Goal: Information Seeking & Learning: Learn about a topic

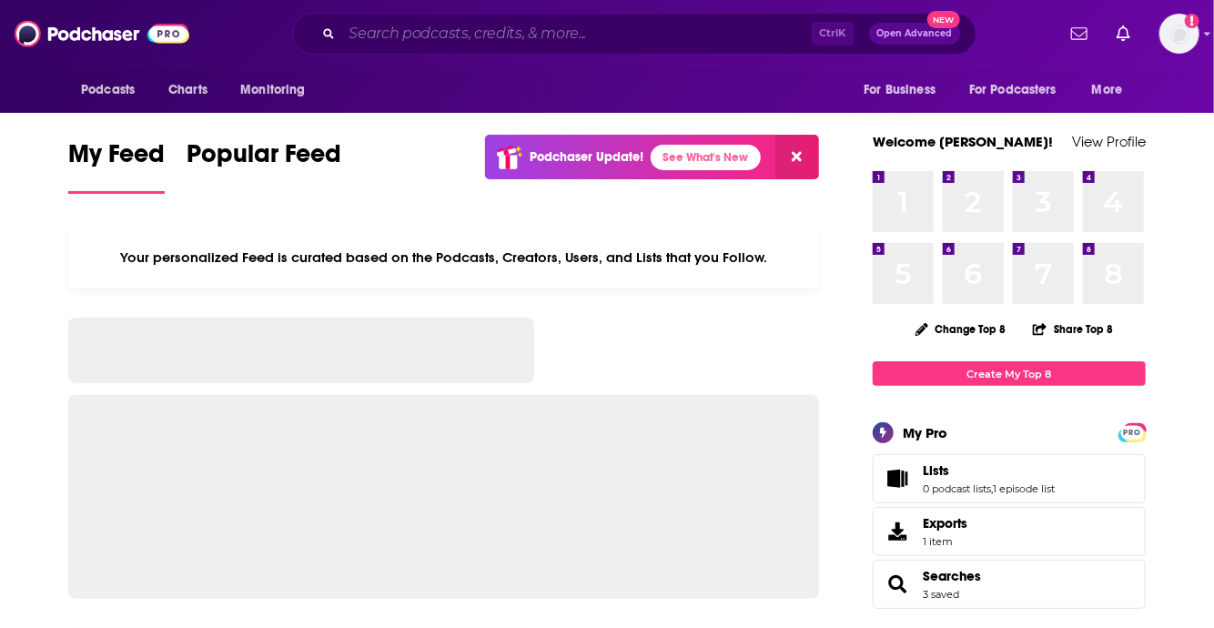
click at [472, 38] on input "Search podcasts, credits, & more..." at bounding box center [577, 33] width 470 height 29
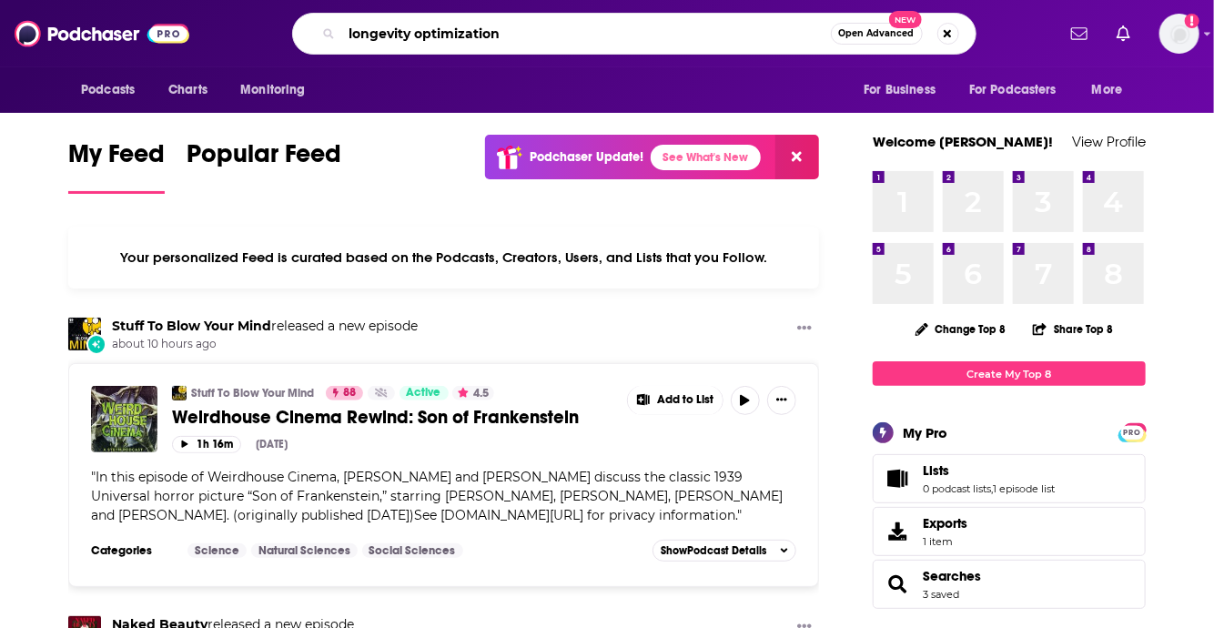
type input "longevity optimization"
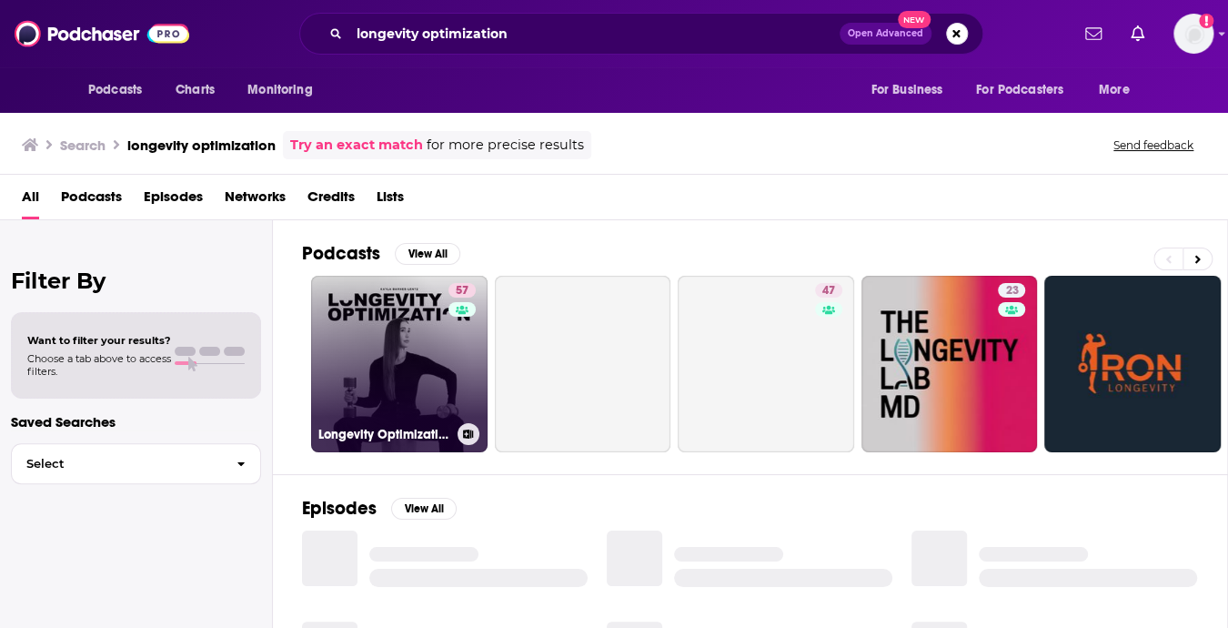
click at [398, 341] on link "57 Longevity Optimization with Kayla Barnes-Lentz" at bounding box center [399, 364] width 177 height 177
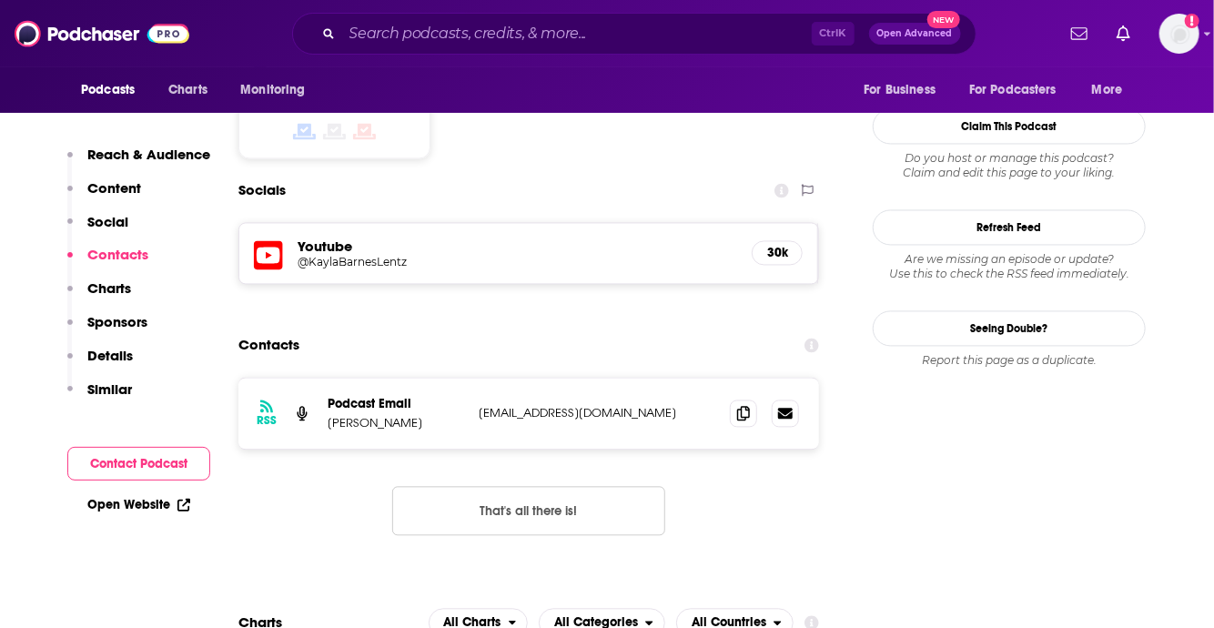
scroll to position [1496, 0]
click at [749, 405] on icon at bounding box center [743, 412] width 13 height 15
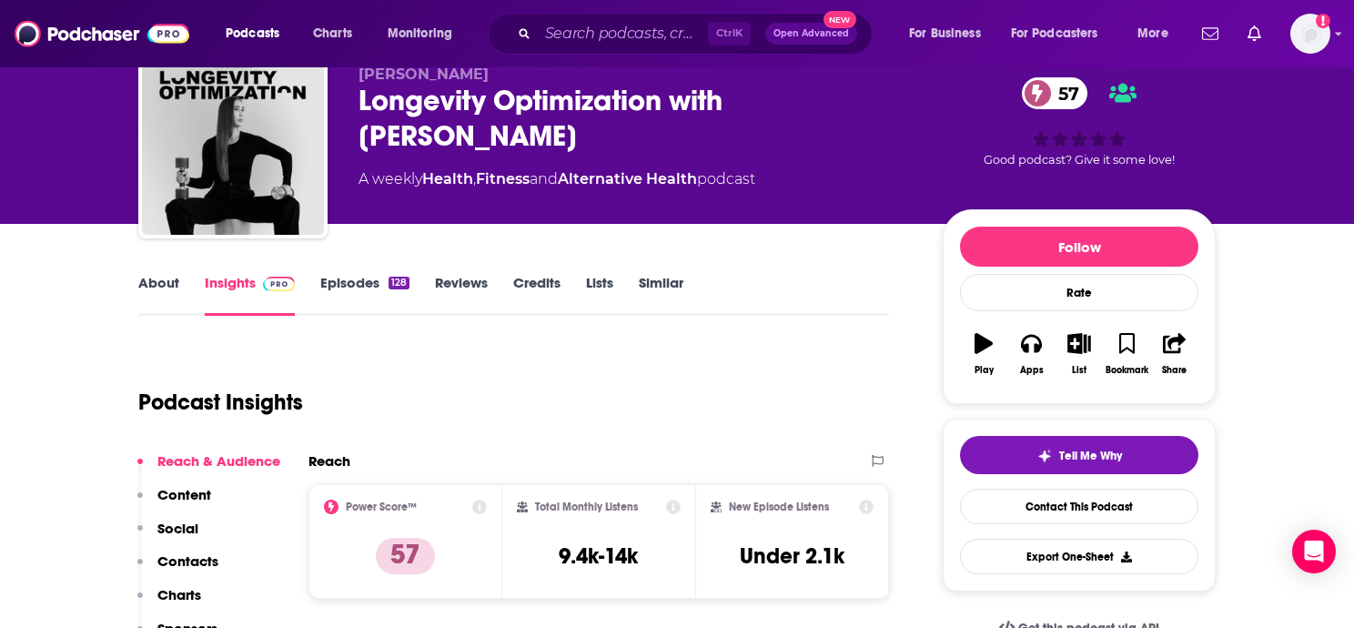
scroll to position [69, 0]
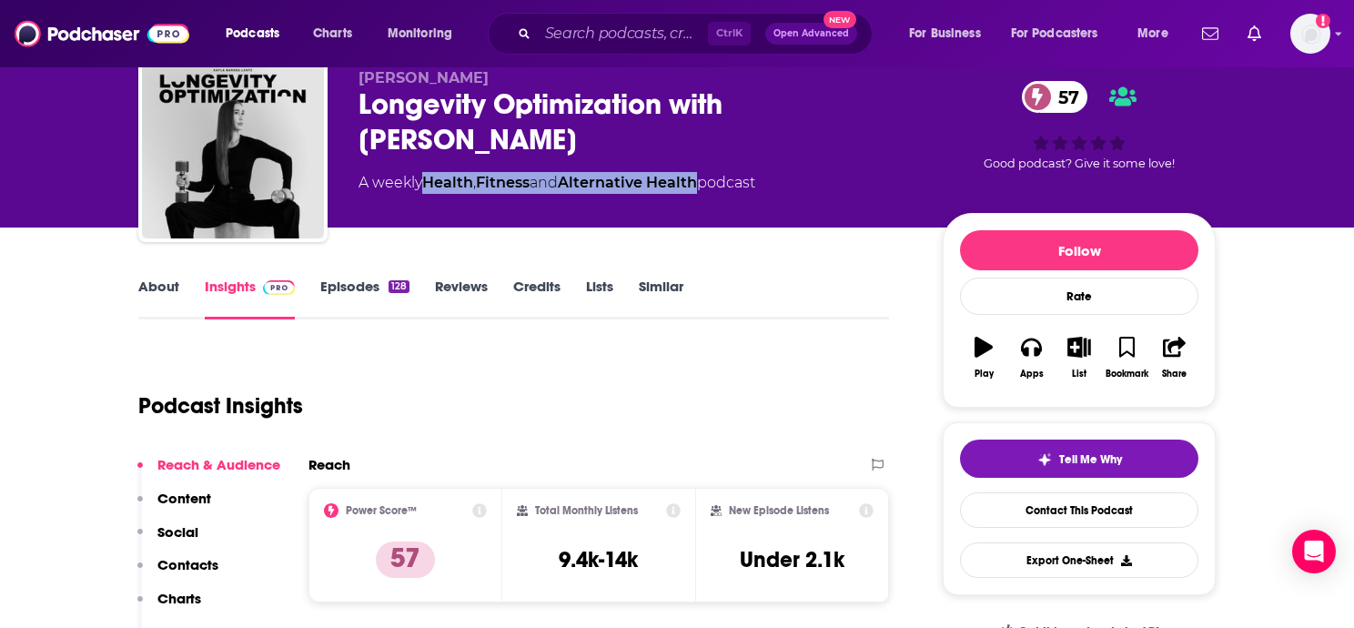
drag, startPoint x: 710, startPoint y: 179, endPoint x: 430, endPoint y: 184, distance: 280.3
click at [430, 184] on div "A weekly Health , Fitness and Alternative Health podcast" at bounding box center [557, 183] width 397 height 22
copy div "Health , Fitness and Alternative Health"
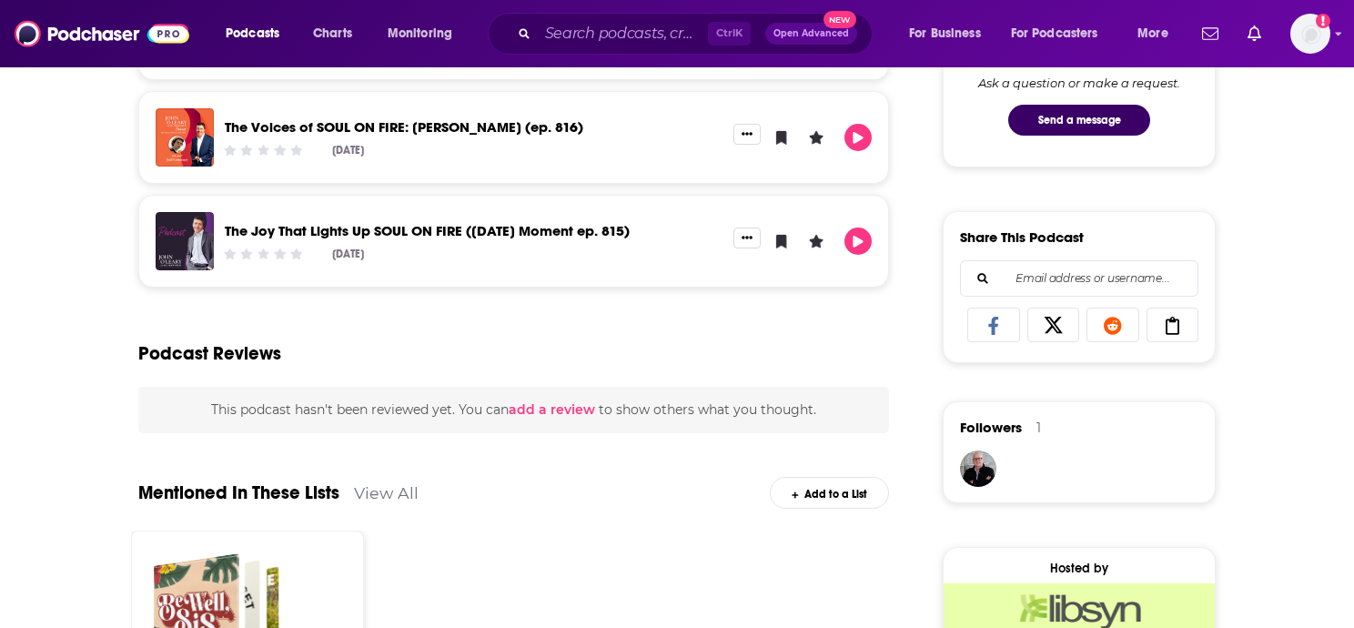
scroll to position [999, 0]
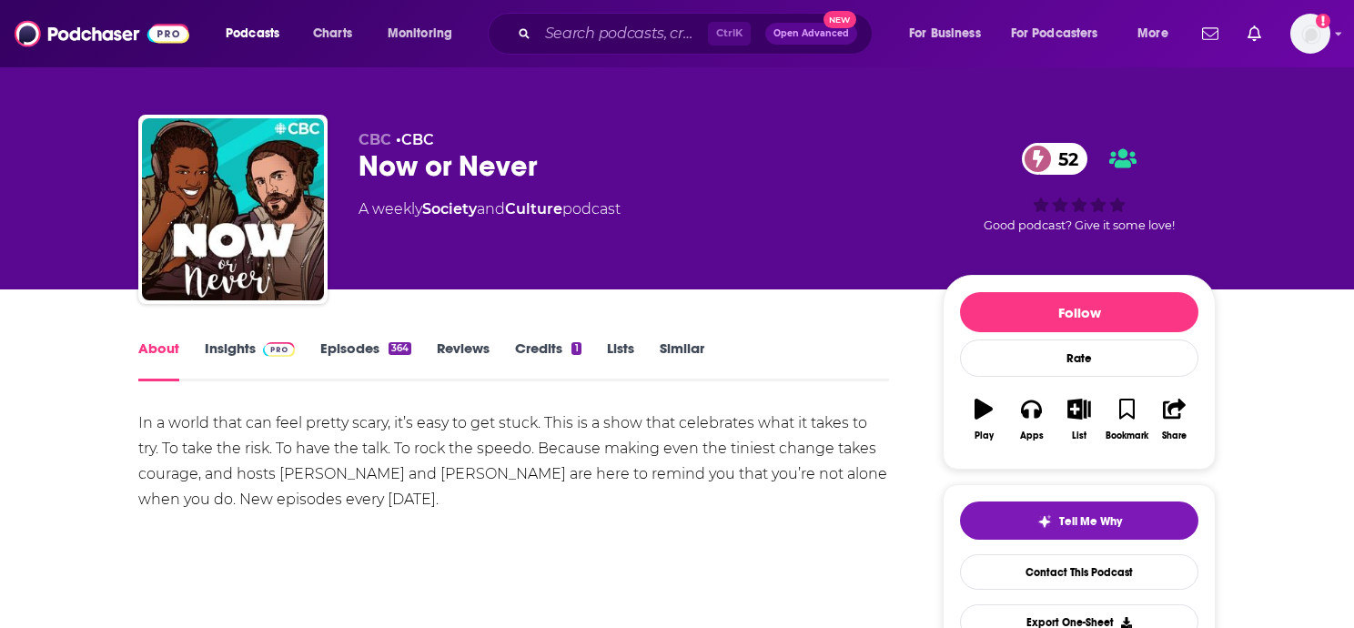
scroll to position [7, 0]
click at [240, 349] on link "Insights" at bounding box center [250, 360] width 90 height 42
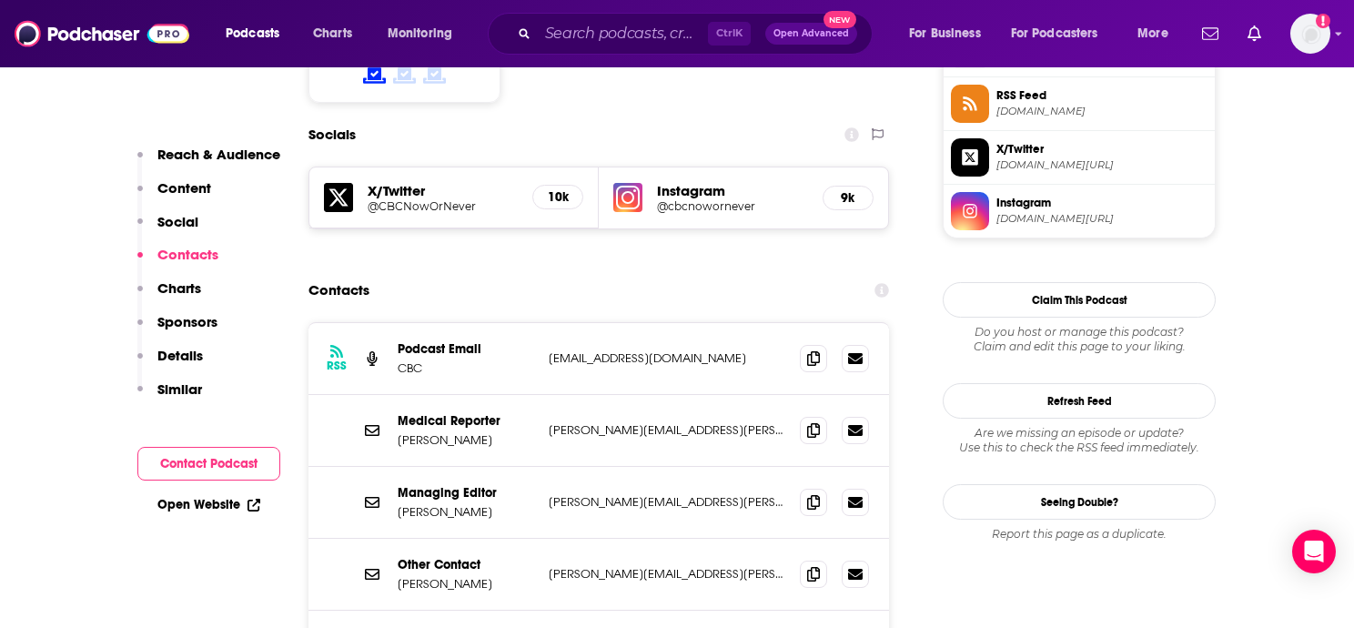
scroll to position [1522, 0]
click at [819, 350] on icon at bounding box center [813, 357] width 13 height 15
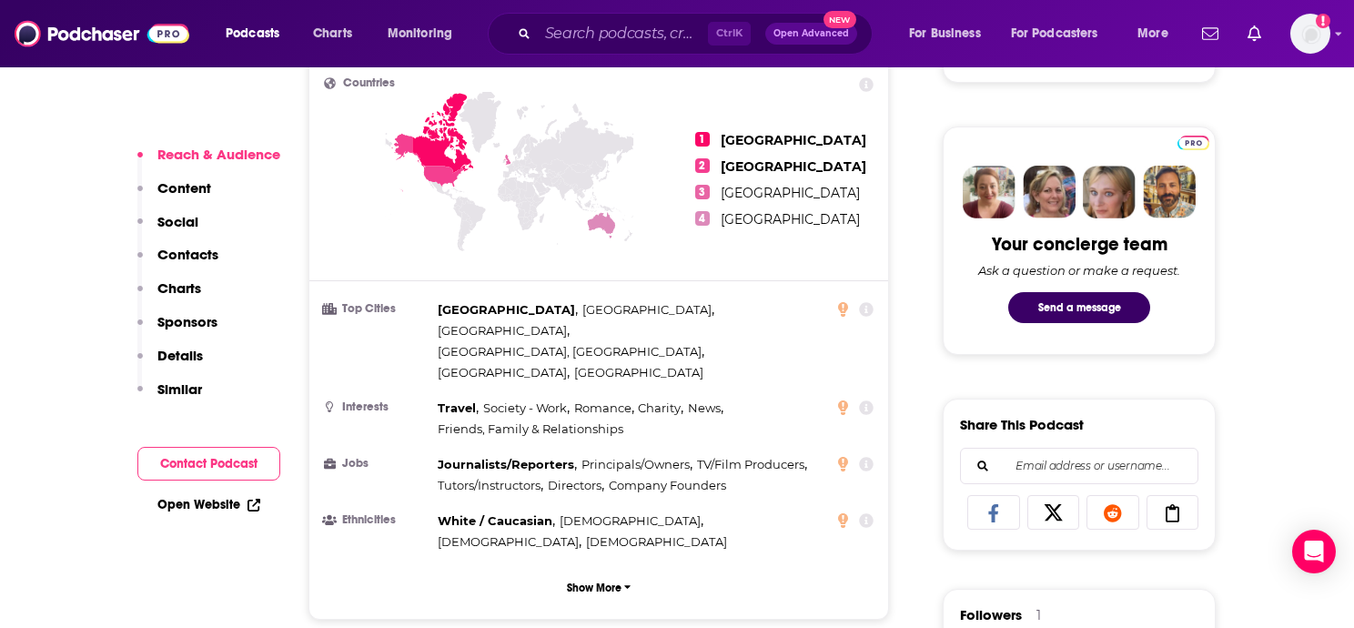
scroll to position [834, 0]
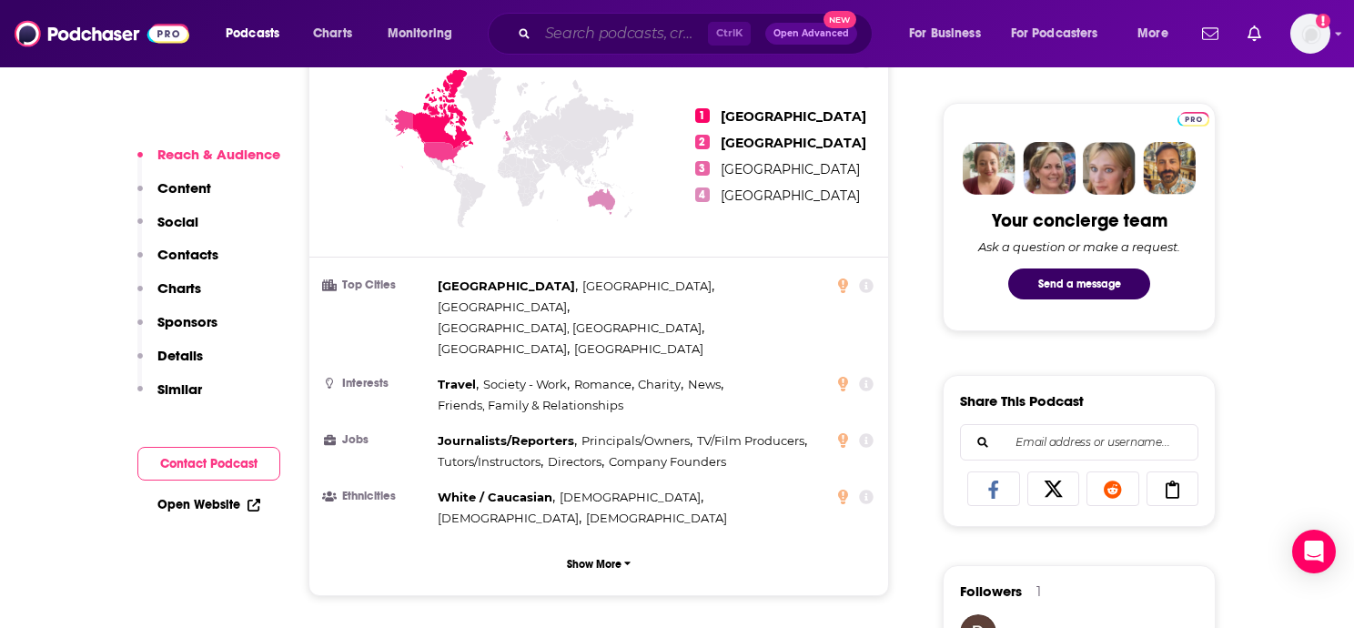
click at [597, 39] on input "Search podcasts, credits, & more..." at bounding box center [623, 33] width 170 height 29
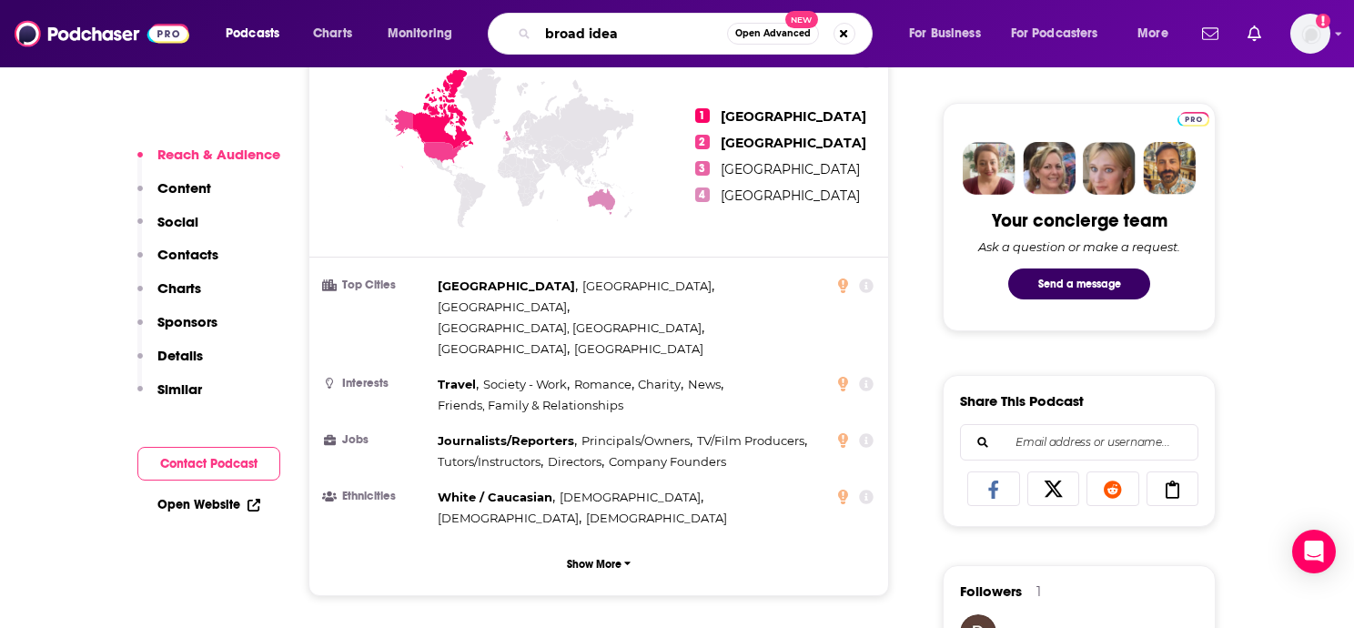
type input "broad ideas"
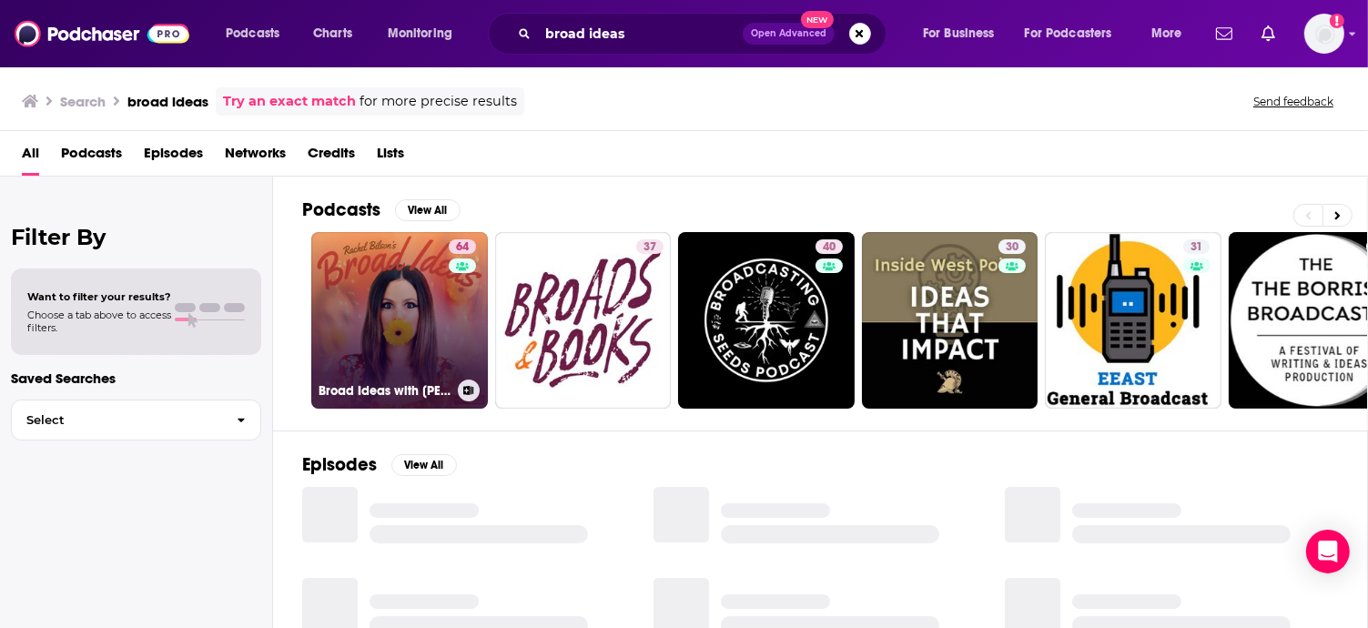
click at [413, 301] on link "64 Broad Ideas with Rachel Bilson & Olivia Allen" at bounding box center [399, 320] width 177 height 177
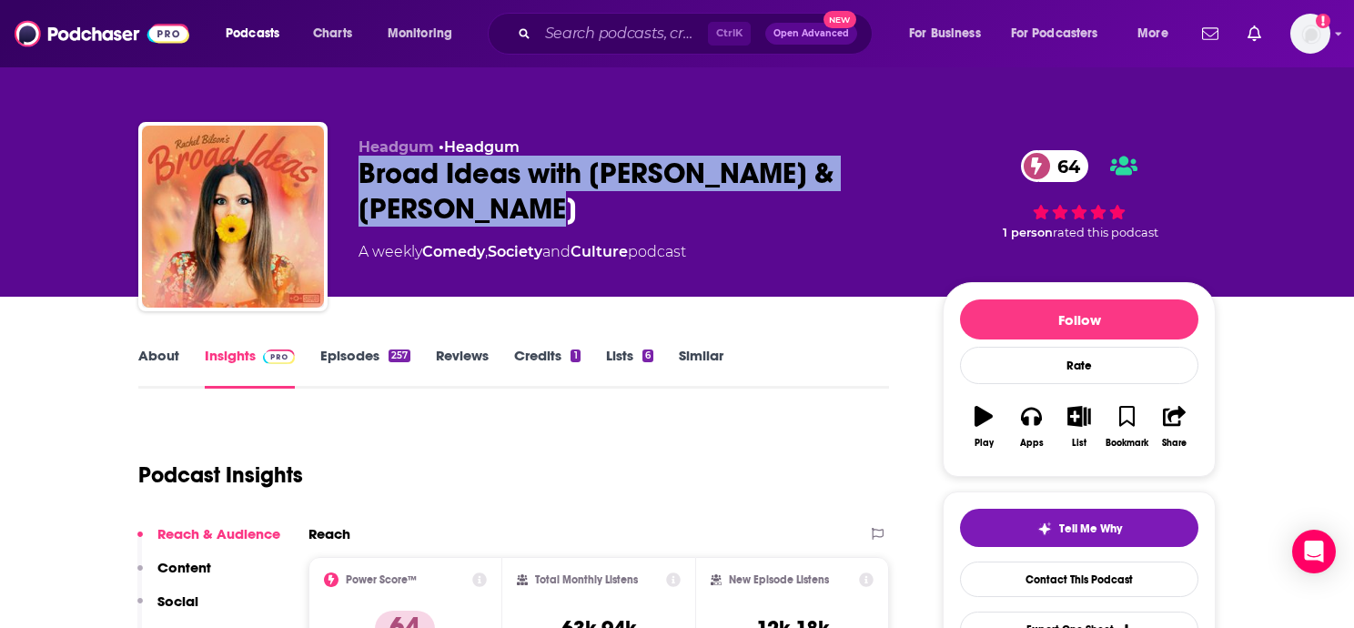
drag, startPoint x: 389, startPoint y: 189, endPoint x: 359, endPoint y: 172, distance: 33.9
click at [359, 172] on div "Broad Ideas with Rachel Bilson & Olivia Allen 64" at bounding box center [636, 191] width 555 height 71
copy h2 "Broad Ideas with Rachel Bilson & Olivia Allen"
click at [623, 214] on div "Broad Ideas with Rachel Bilson & Olivia Allen 64" at bounding box center [636, 191] width 555 height 71
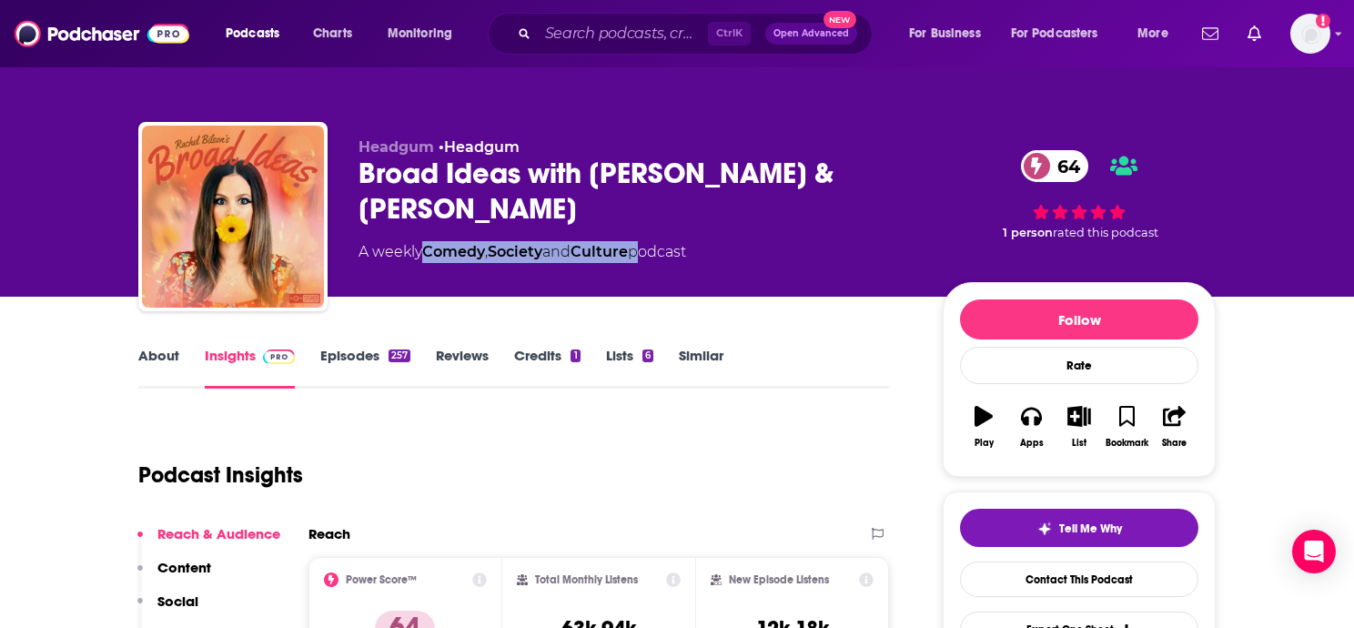
drag, startPoint x: 644, startPoint y: 250, endPoint x: 429, endPoint y: 250, distance: 215.7
click at [429, 250] on div "A weekly Comedy , Society and Culture podcast" at bounding box center [523, 252] width 328 height 22
copy div "Comedy , Society and Culture"
click at [496, 437] on div "Podcast Insights" at bounding box center [506, 464] width 736 height 93
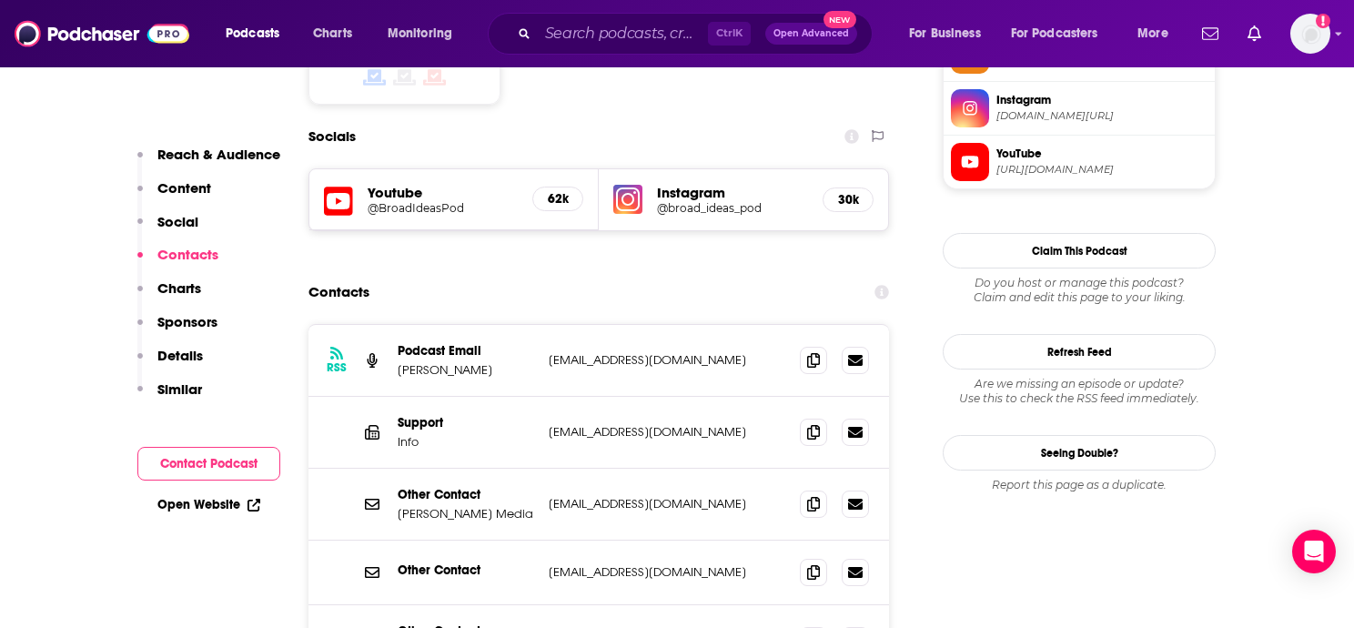
scroll to position [1576, 0]
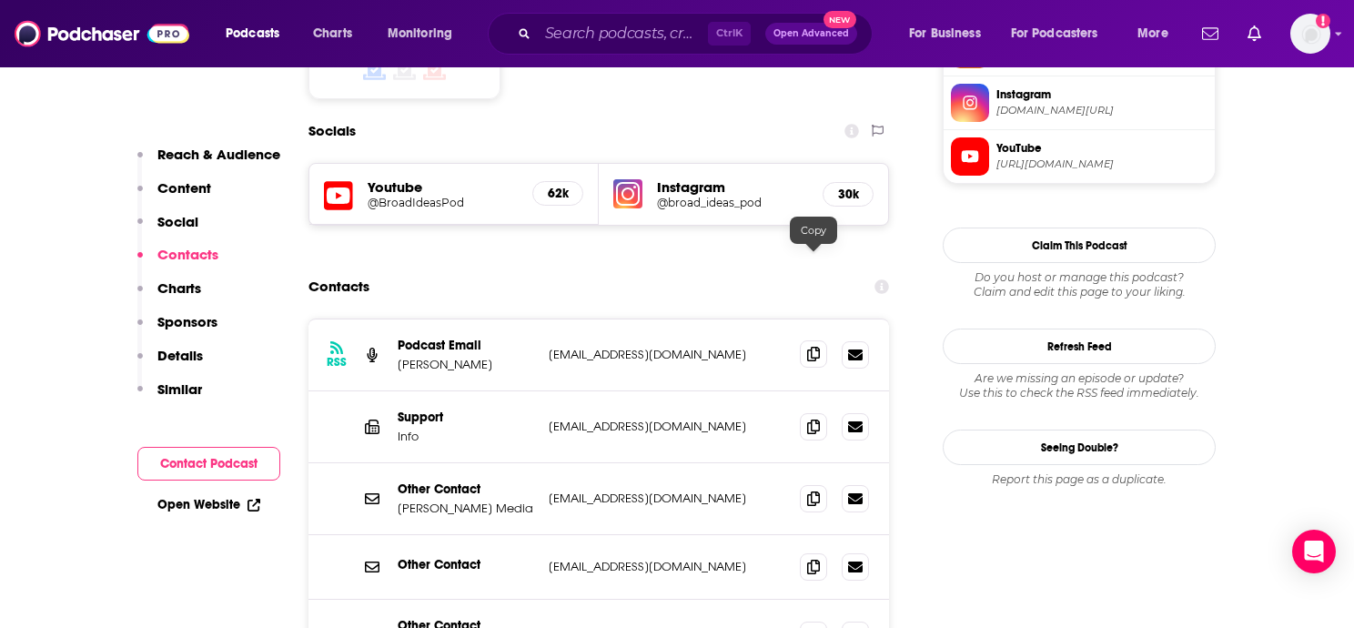
click at [812, 347] on icon at bounding box center [813, 354] width 13 height 15
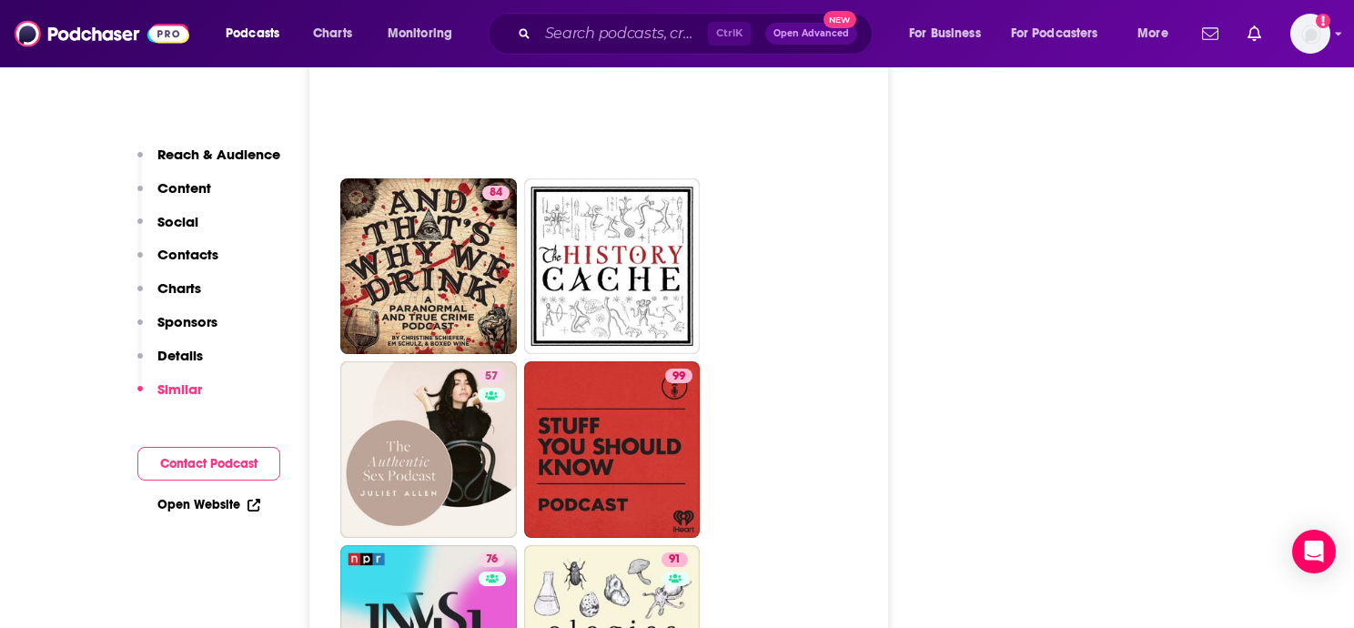
scroll to position [8496, 0]
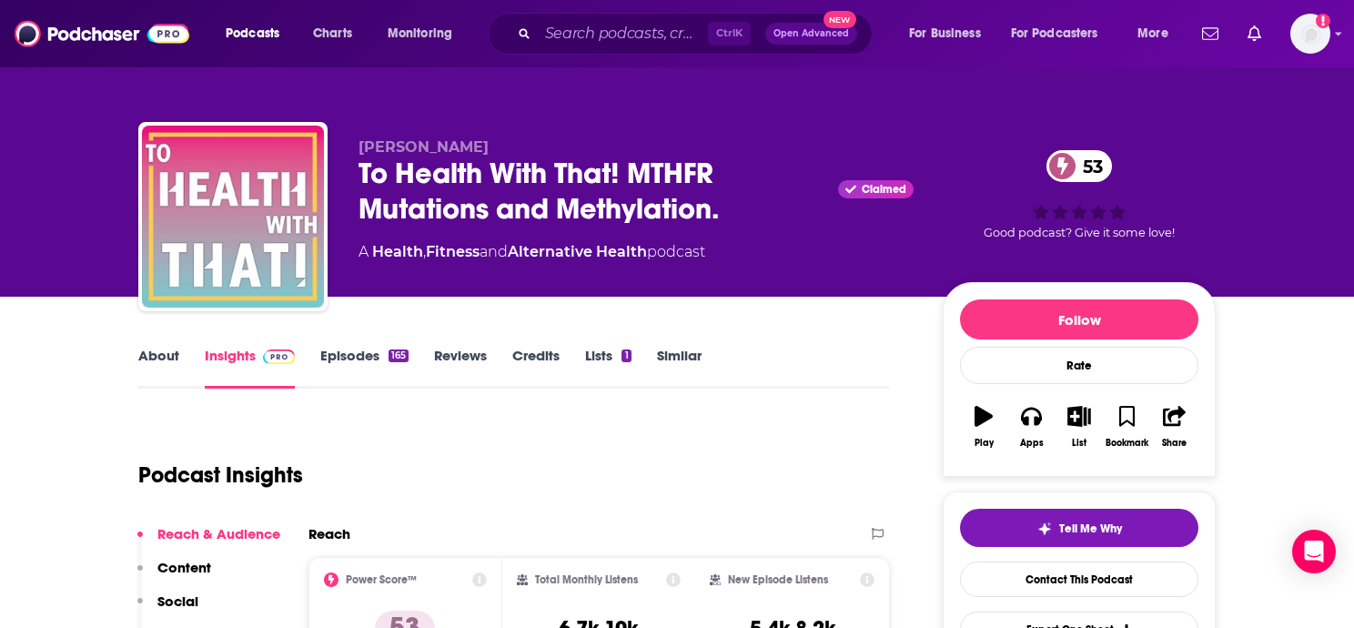
click at [502, 162] on div "To Health With That! MTHFR Mutations and Methylation. Claimed 53" at bounding box center [636, 191] width 555 height 71
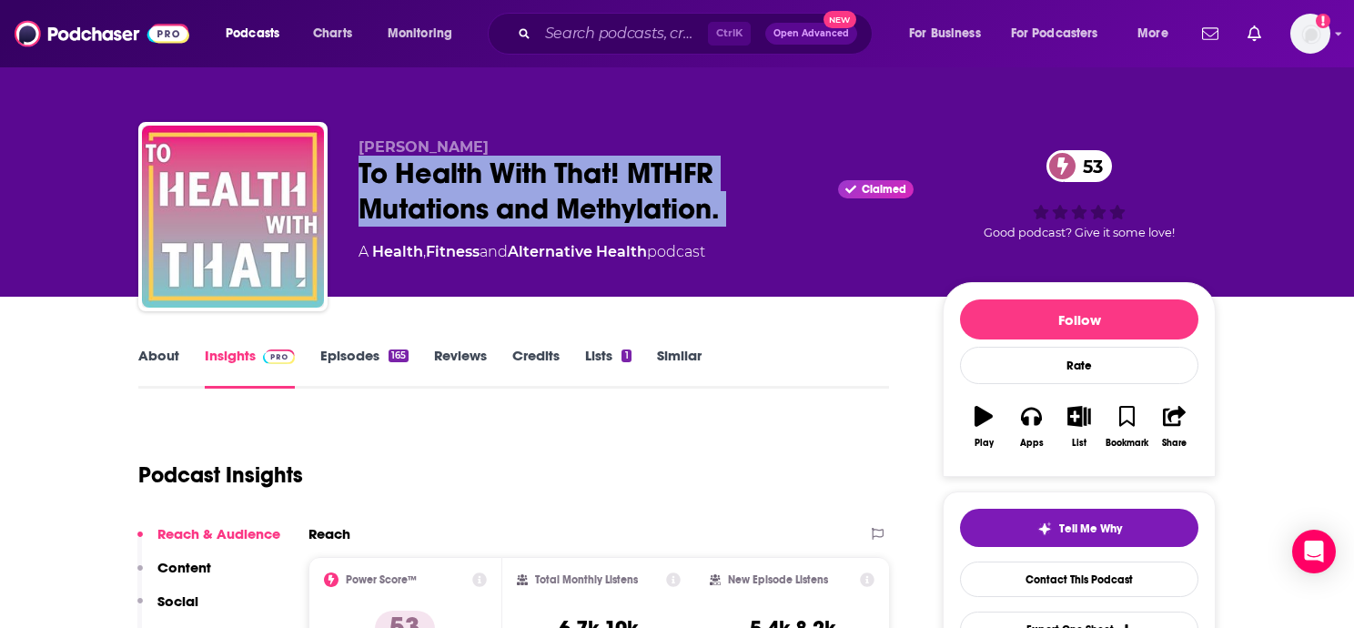
click at [502, 162] on div "To Health With That! MTHFR Mutations and Methylation. Claimed 53" at bounding box center [636, 191] width 555 height 71
copy div "To Health With That! MTHFR Mutations and Methylation."
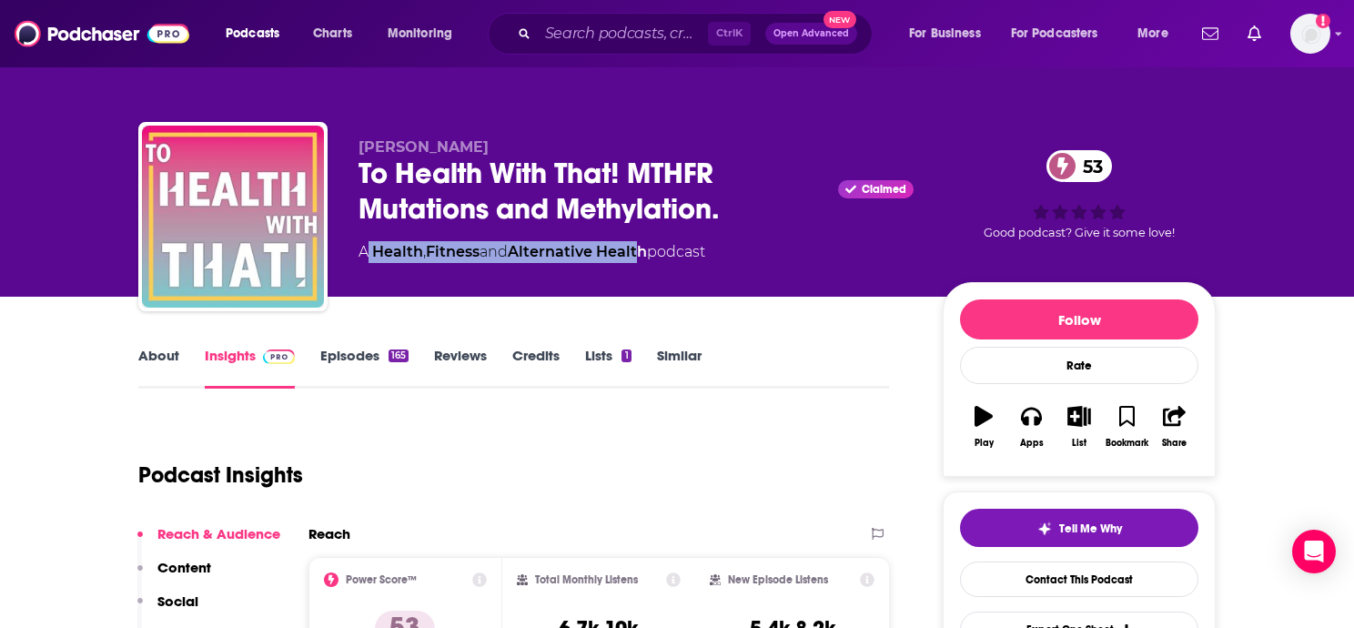
drag, startPoint x: 369, startPoint y: 254, endPoint x: 649, endPoint y: 251, distance: 280.3
click at [649, 251] on div "A Health , Fitness and Alternative Health podcast" at bounding box center [532, 252] width 347 height 22
click at [645, 232] on div "Dr. Amy Neuzil To Health With That! MTHFR Mutations and Methylation. Claimed 53…" at bounding box center [636, 211] width 555 height 146
drag, startPoint x: 657, startPoint y: 251, endPoint x: 376, endPoint y: 243, distance: 281.3
click at [376, 243] on div "A Health , Fitness and Alternative Health podcast" at bounding box center [532, 252] width 347 height 22
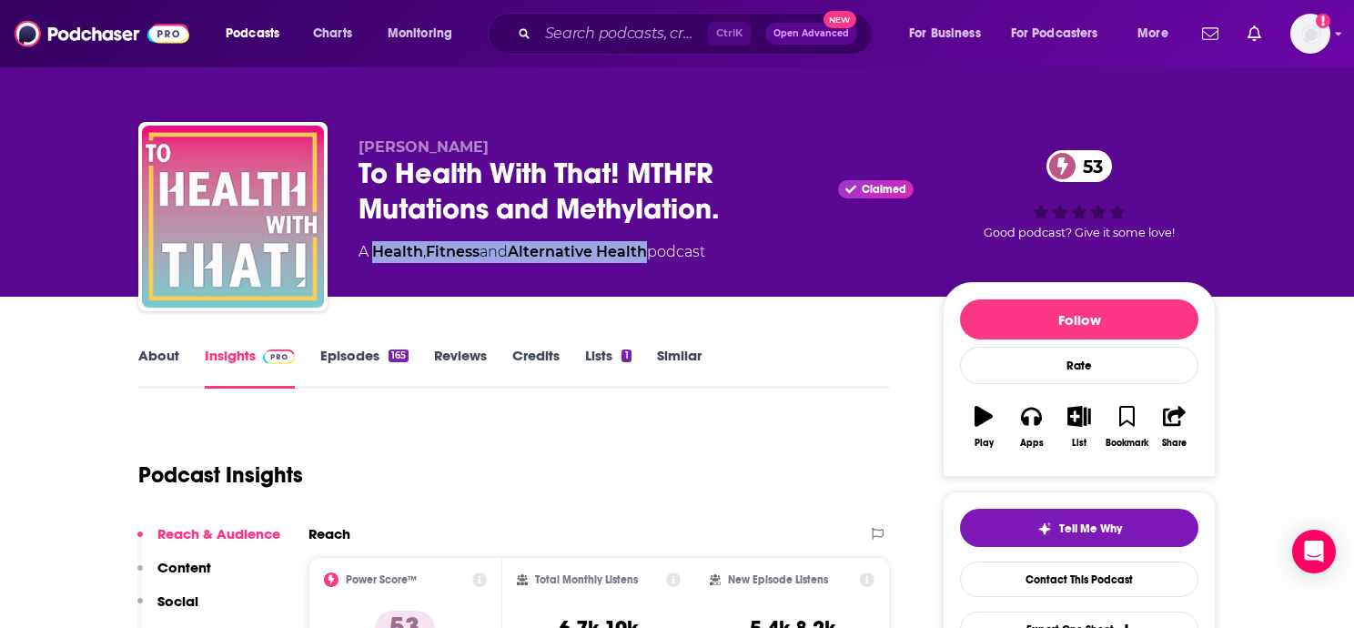
copy div "Health , Fitness and Alternative Health"
click at [462, 146] on span "Dr. Amy Neuzil" at bounding box center [424, 146] width 130 height 17
copy span "Neuzil"
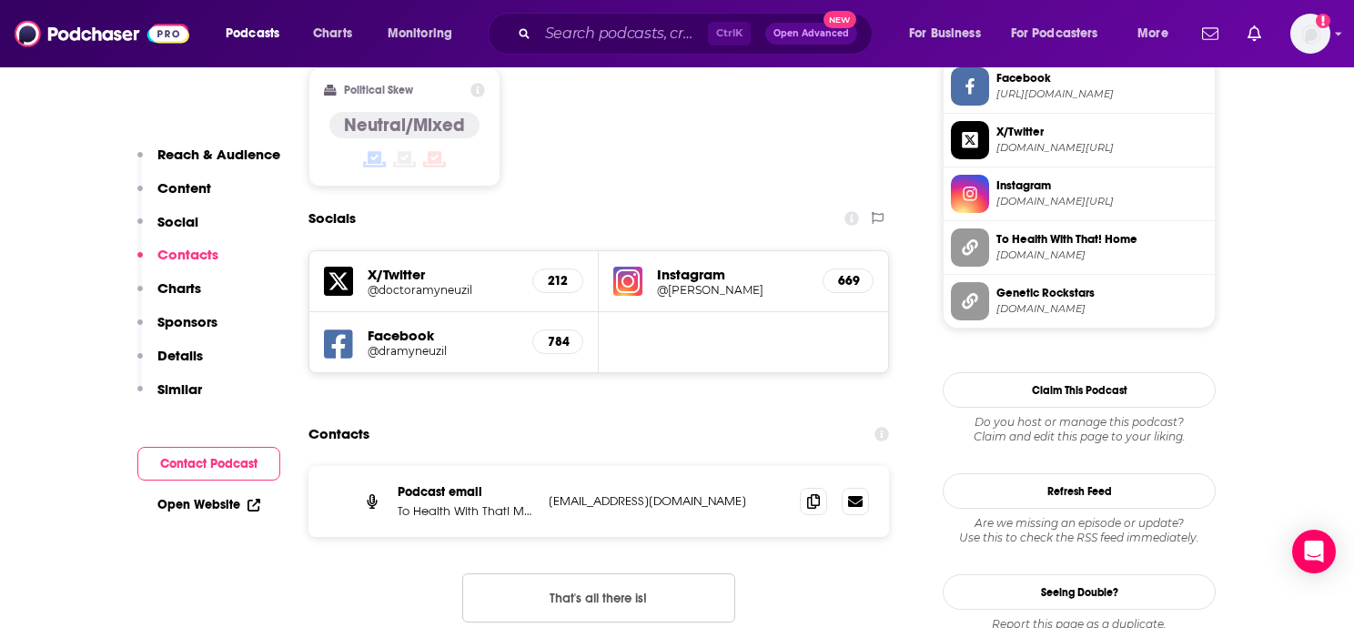
scroll to position [1451, 0]
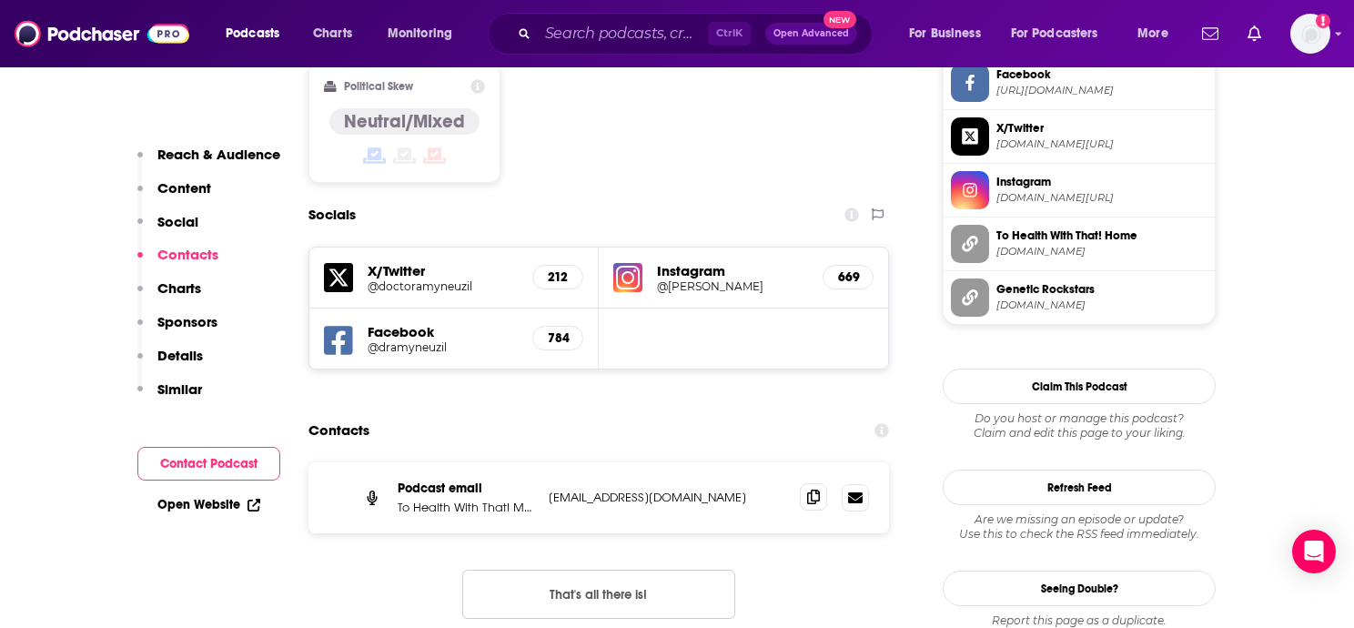
click at [814, 483] on span at bounding box center [813, 496] width 27 height 27
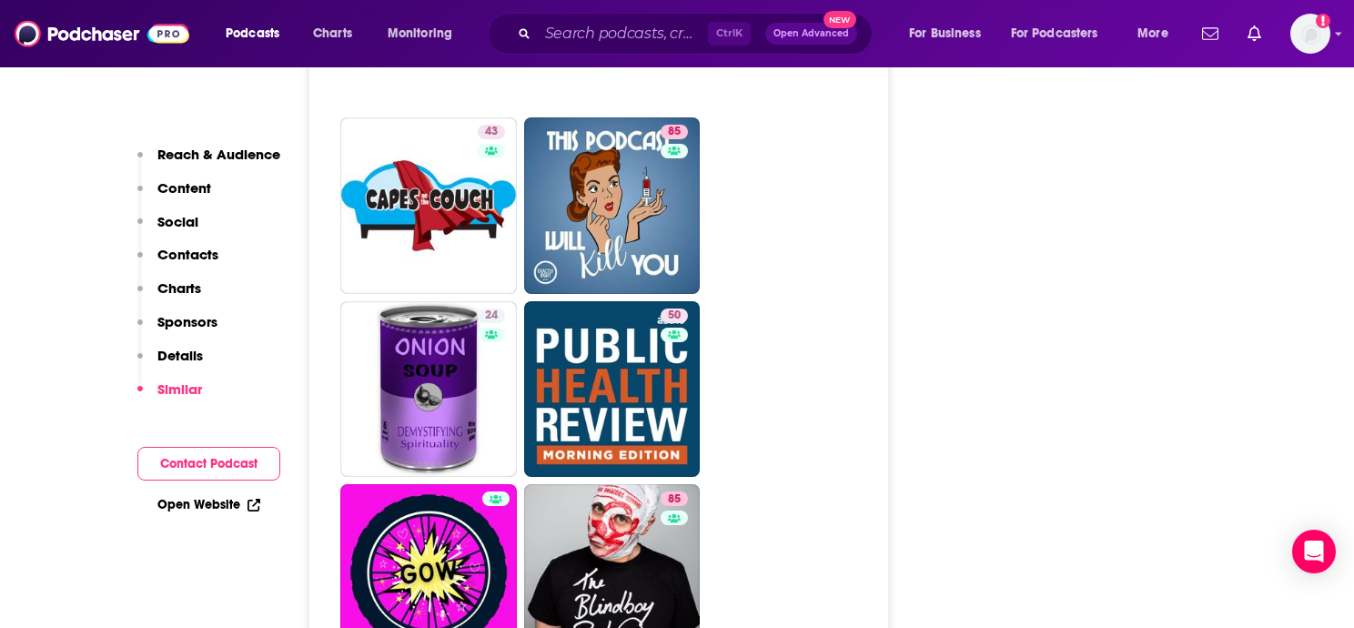
scroll to position [6257, 0]
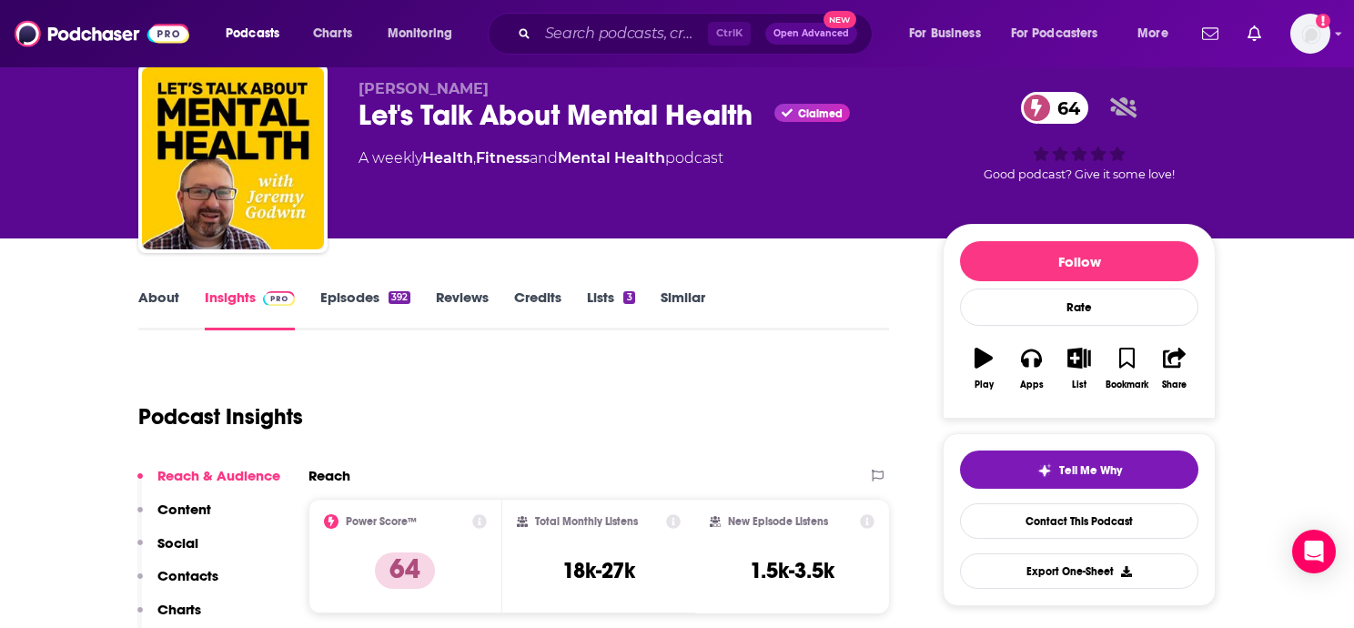
scroll to position [54, 0]
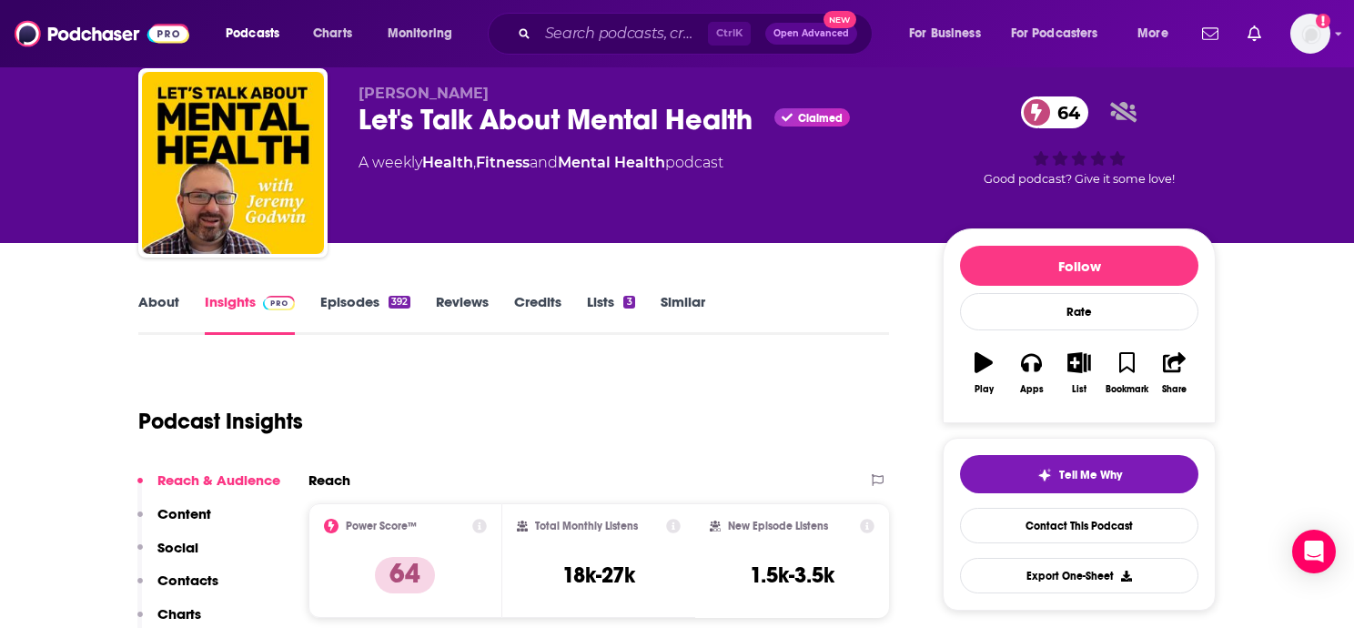
click at [153, 365] on div "Podcast Insights" at bounding box center [506, 410] width 736 height 93
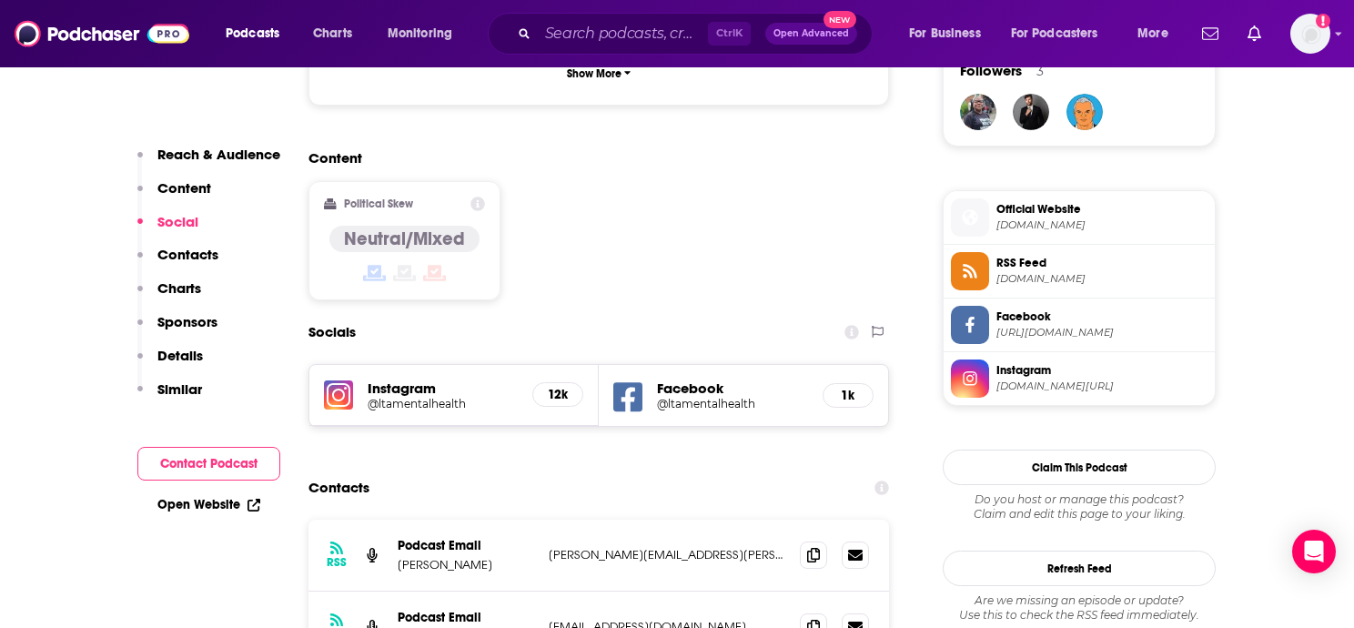
scroll to position [1430, 0]
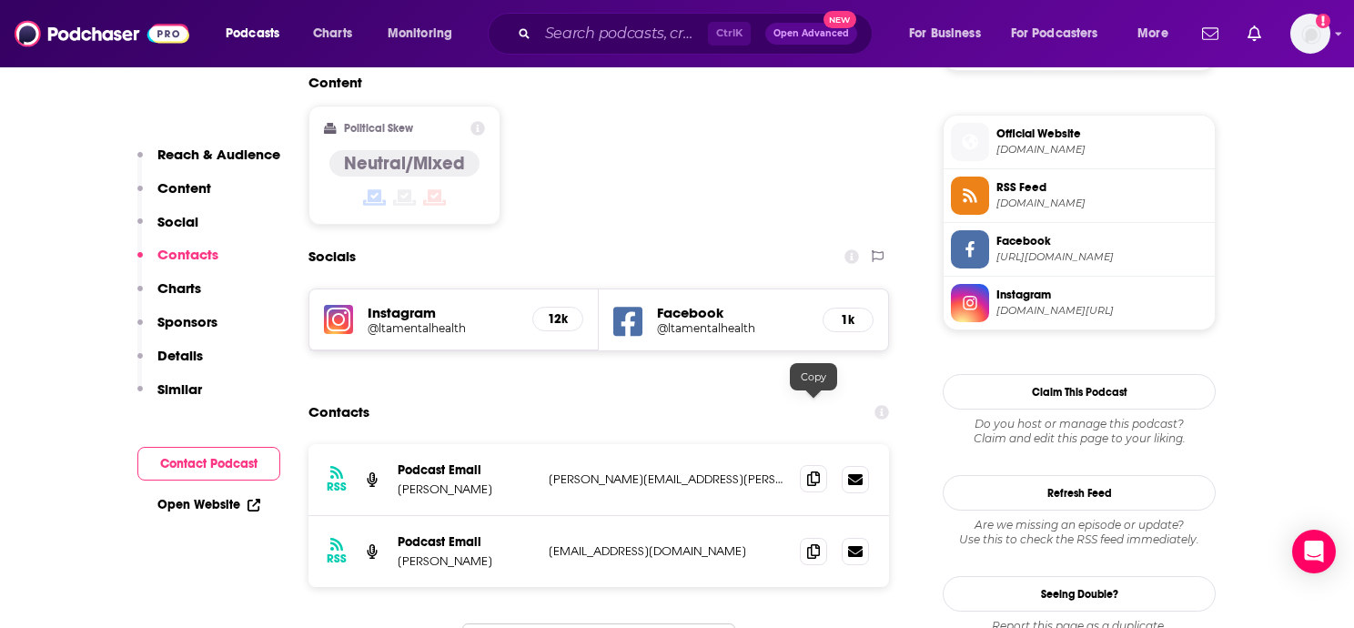
click at [809, 471] on icon at bounding box center [813, 478] width 13 height 15
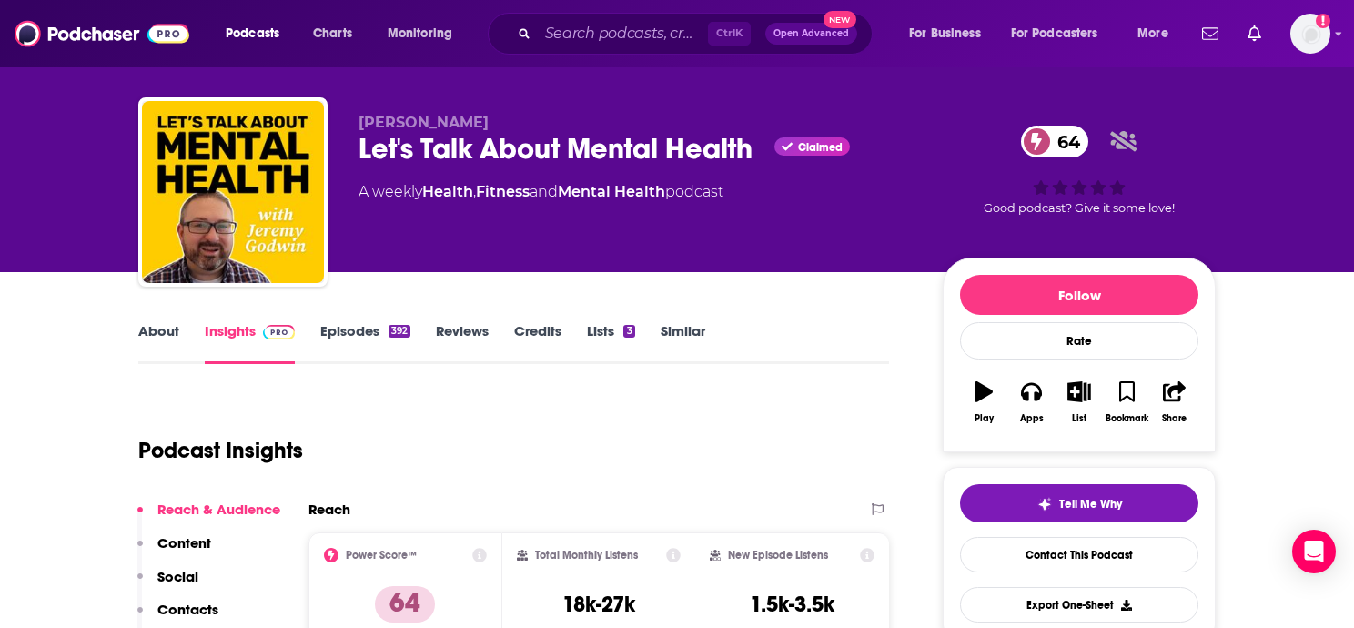
scroll to position [0, 0]
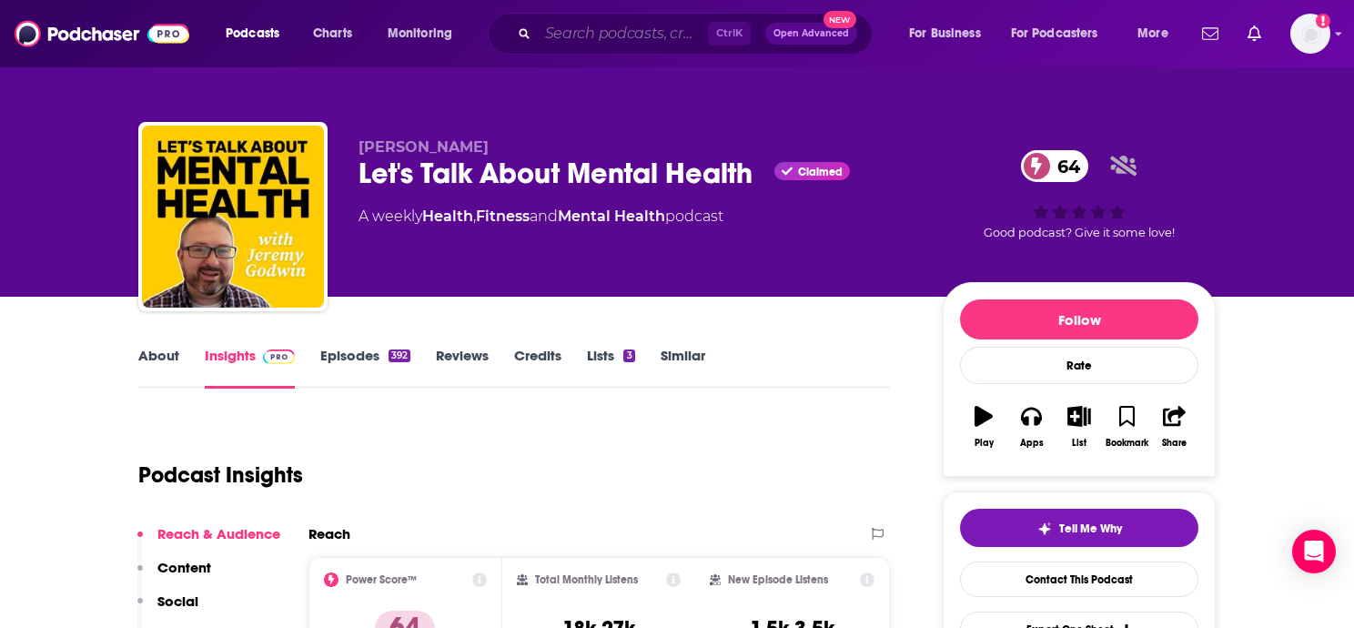
click at [575, 35] on input "Search podcasts, credits, & more..." at bounding box center [623, 33] width 170 height 29
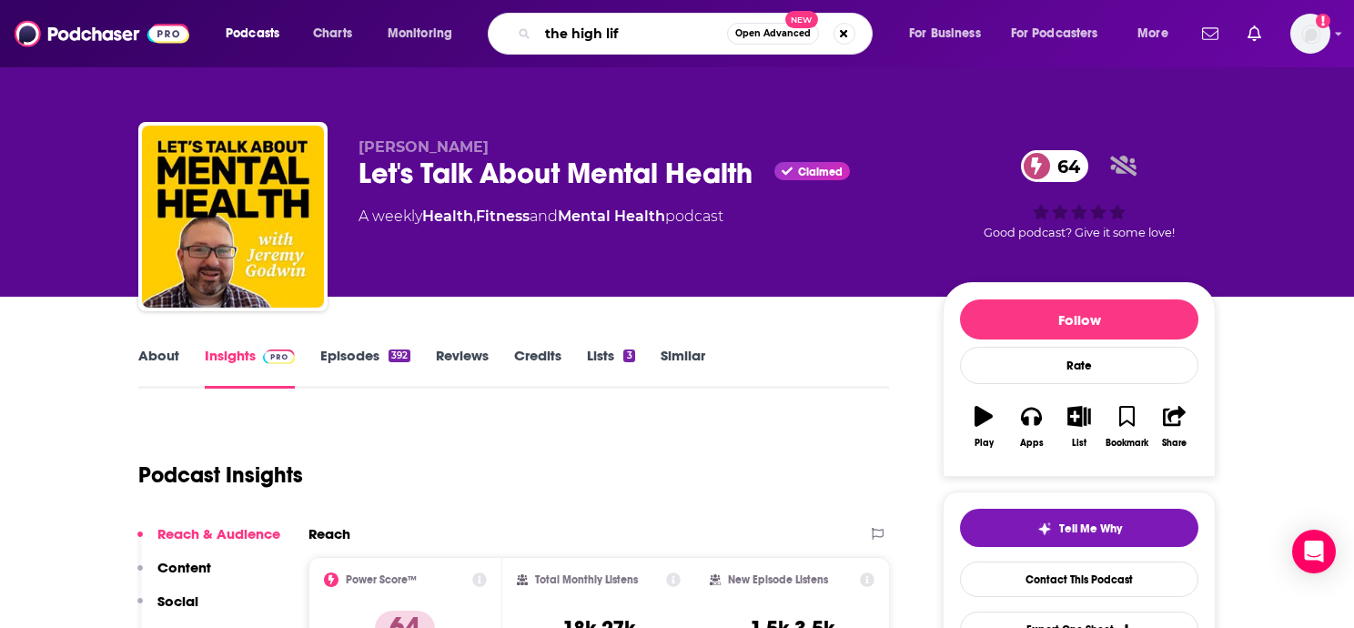
type input "the high life"
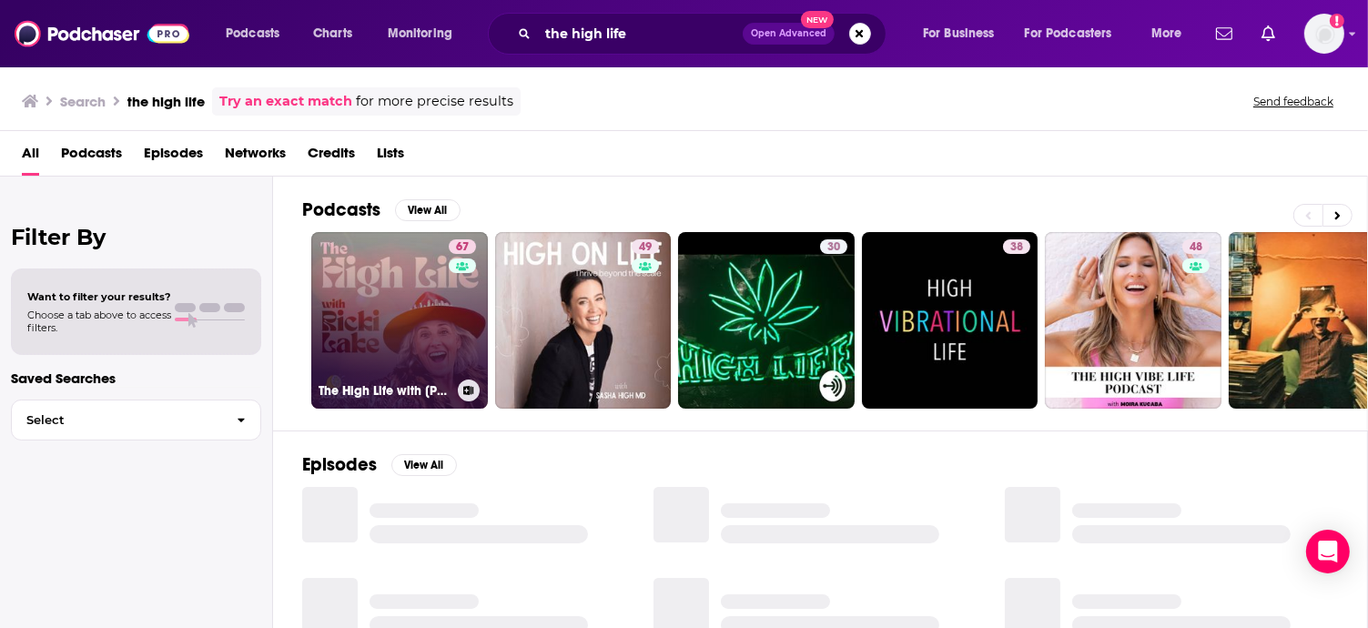
click at [406, 316] on link "67 The High Life with Ricki Lake" at bounding box center [399, 320] width 177 height 177
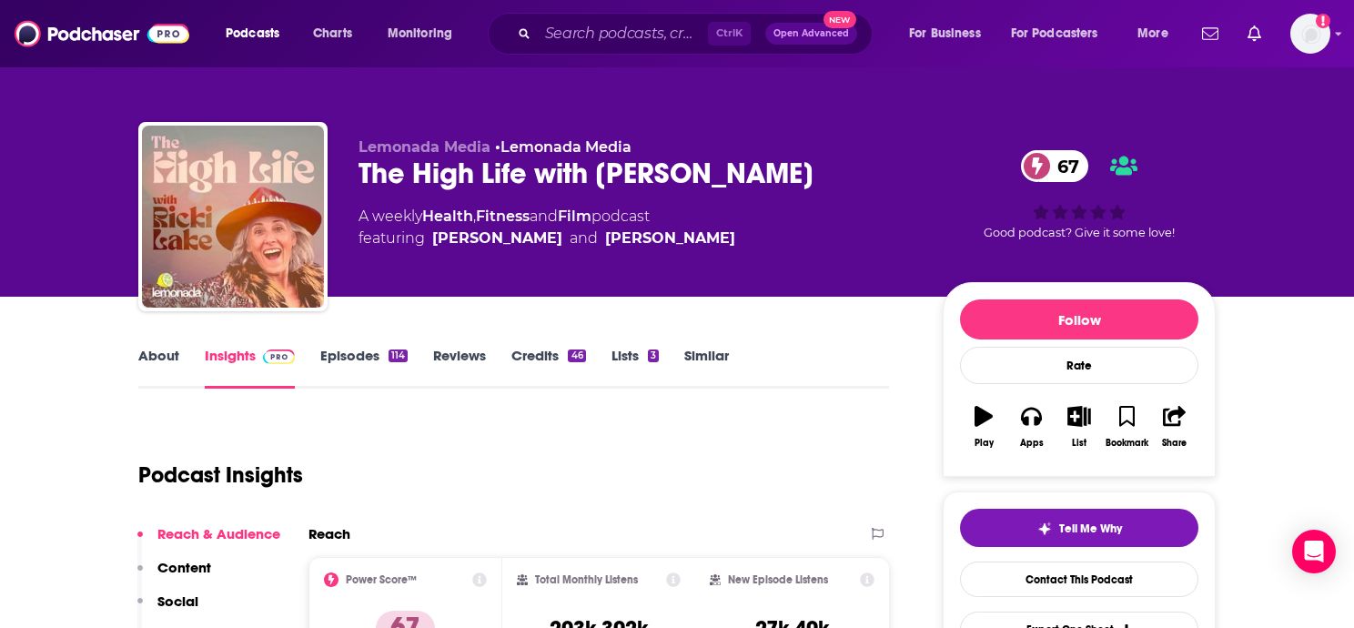
click at [534, 173] on div "The High Life with Ricki Lake 67" at bounding box center [636, 173] width 555 height 35
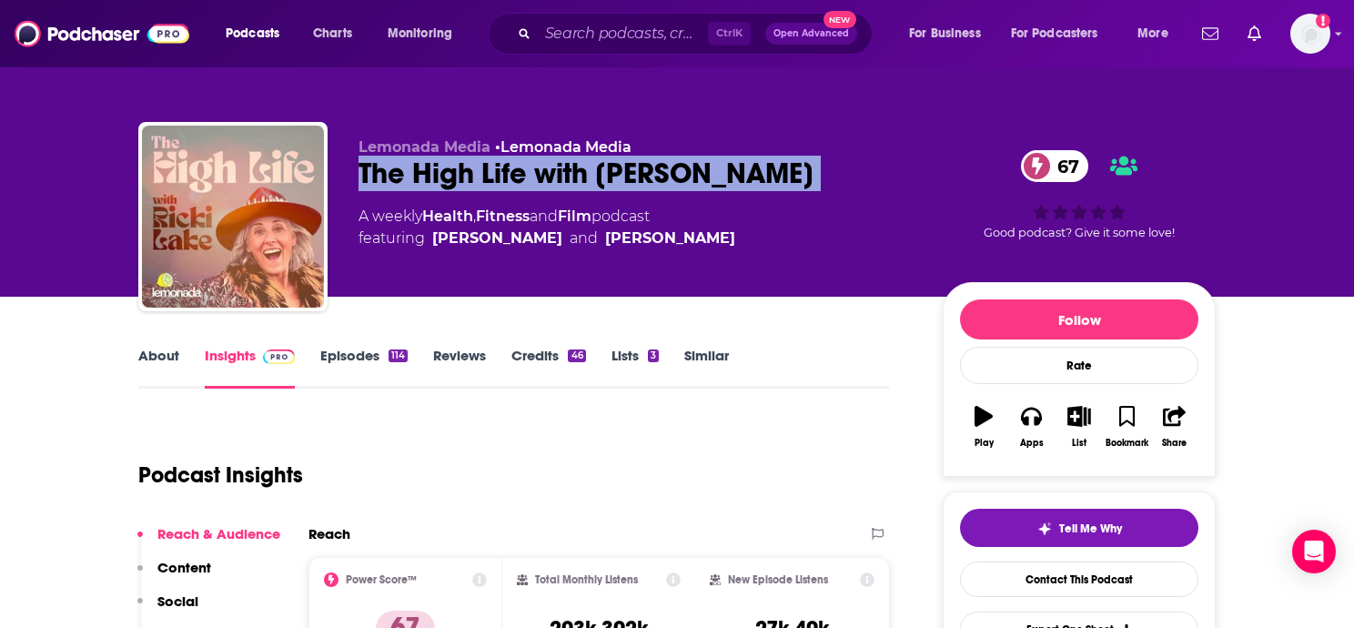
click at [534, 173] on div "The High Life with Ricki Lake 67" at bounding box center [636, 173] width 555 height 35
copy div "The High Life with Ricki Lake 67"
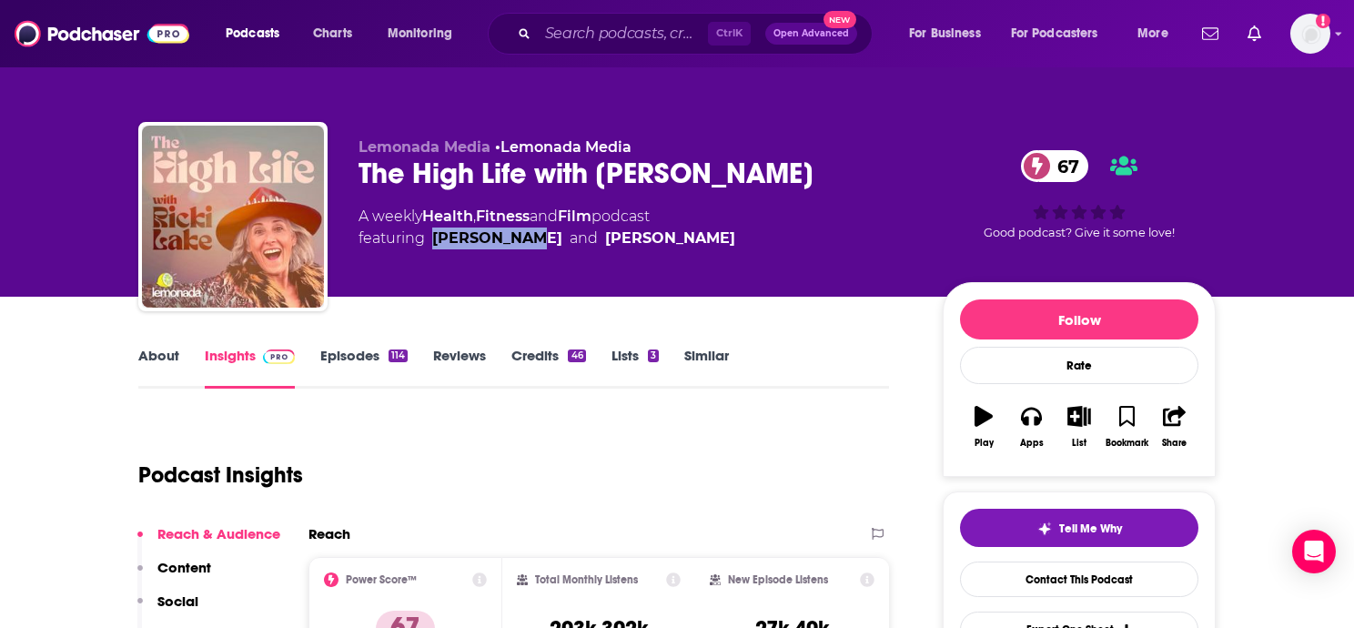
drag, startPoint x: 520, startPoint y: 238, endPoint x: 433, endPoint y: 241, distance: 86.5
click at [433, 241] on span "featuring Kalen Allen and Ricki Lake" at bounding box center [547, 238] width 377 height 22
copy div "Kalen Allen"
drag, startPoint x: 608, startPoint y: 217, endPoint x: 425, endPoint y: 217, distance: 182.9
click at [425, 217] on div "A weekly Health , Fitness and Film podcast featuring Kalen Allen and Ricki Lake" at bounding box center [547, 228] width 377 height 44
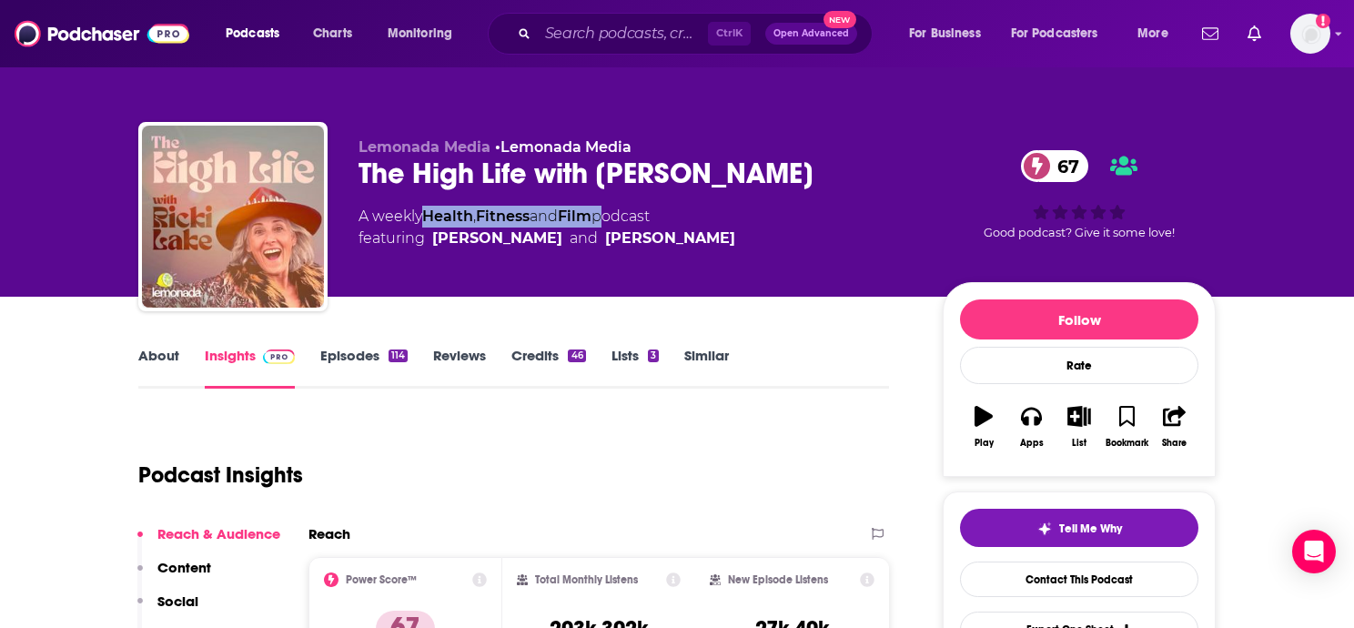
copy div "Health , Fitness and Film"
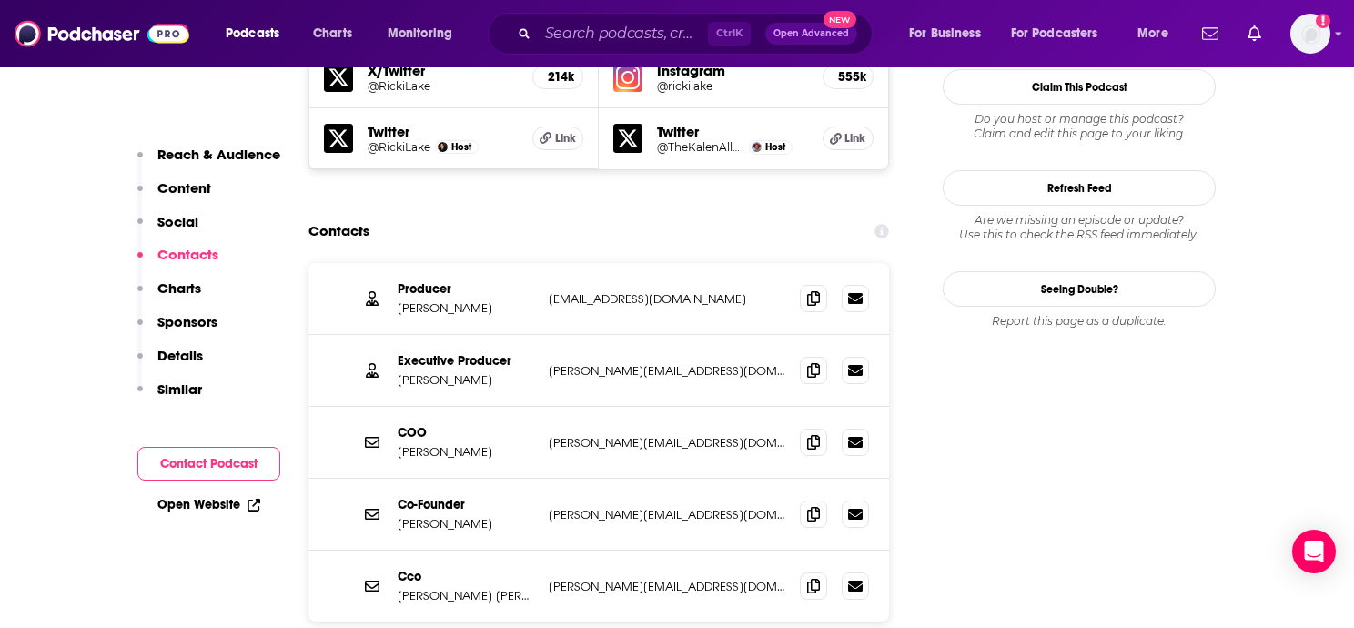
scroll to position [1733, 0]
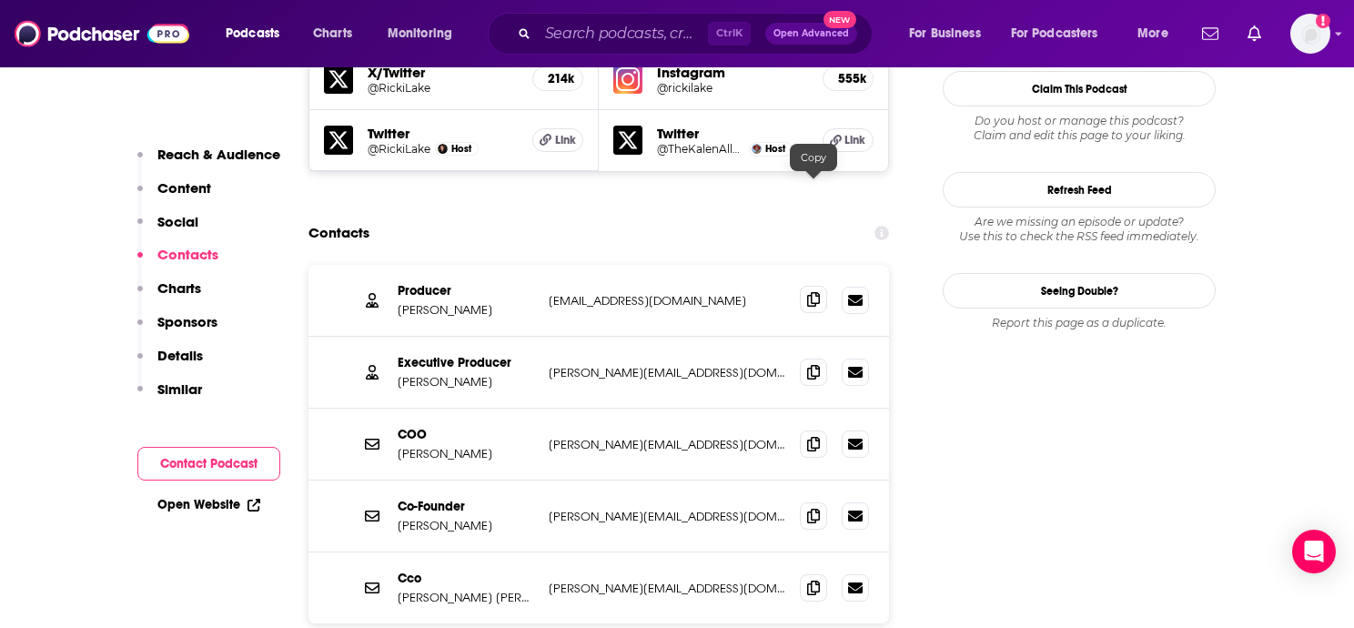
click at [815, 292] on icon at bounding box center [813, 299] width 13 height 15
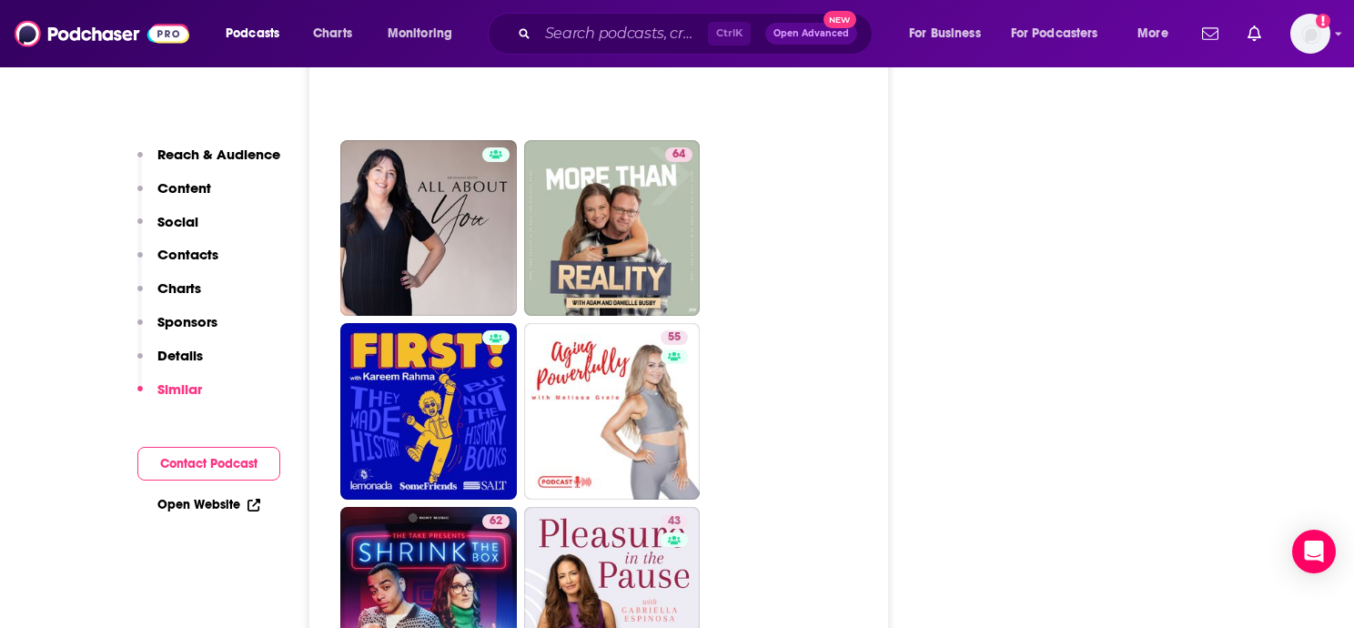
scroll to position [5322, 0]
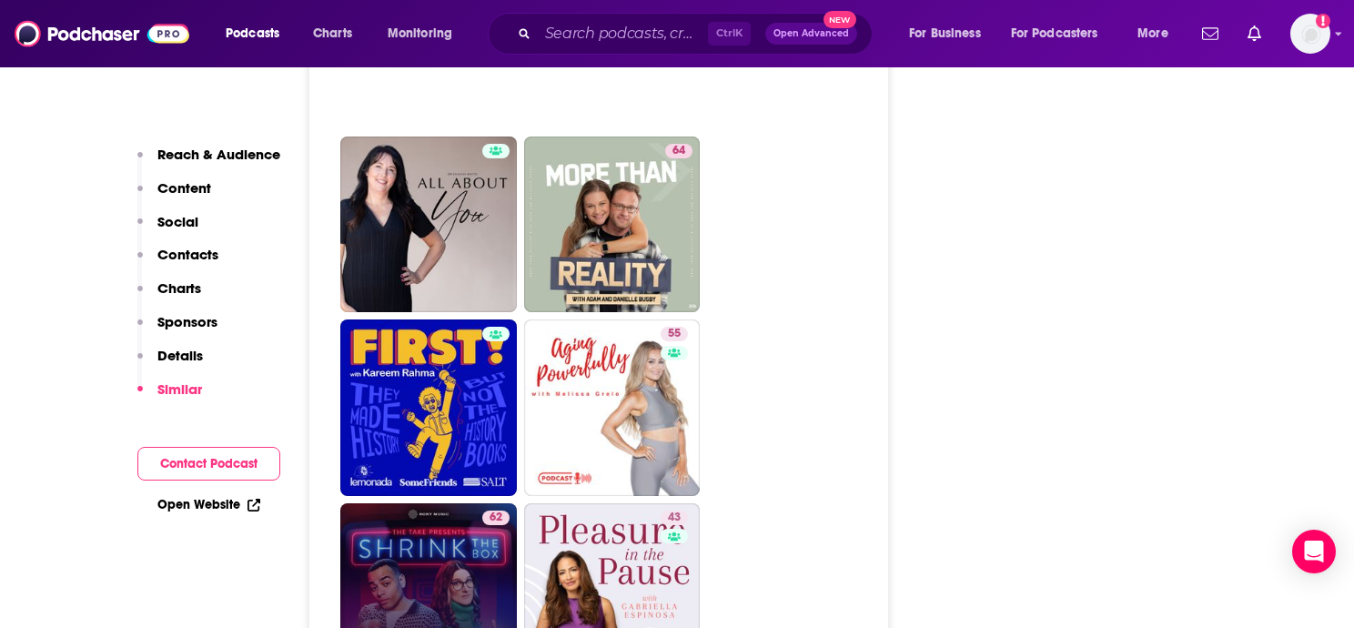
click at [439, 503] on link "62 Shrink The Box" at bounding box center [428, 591] width 177 height 177
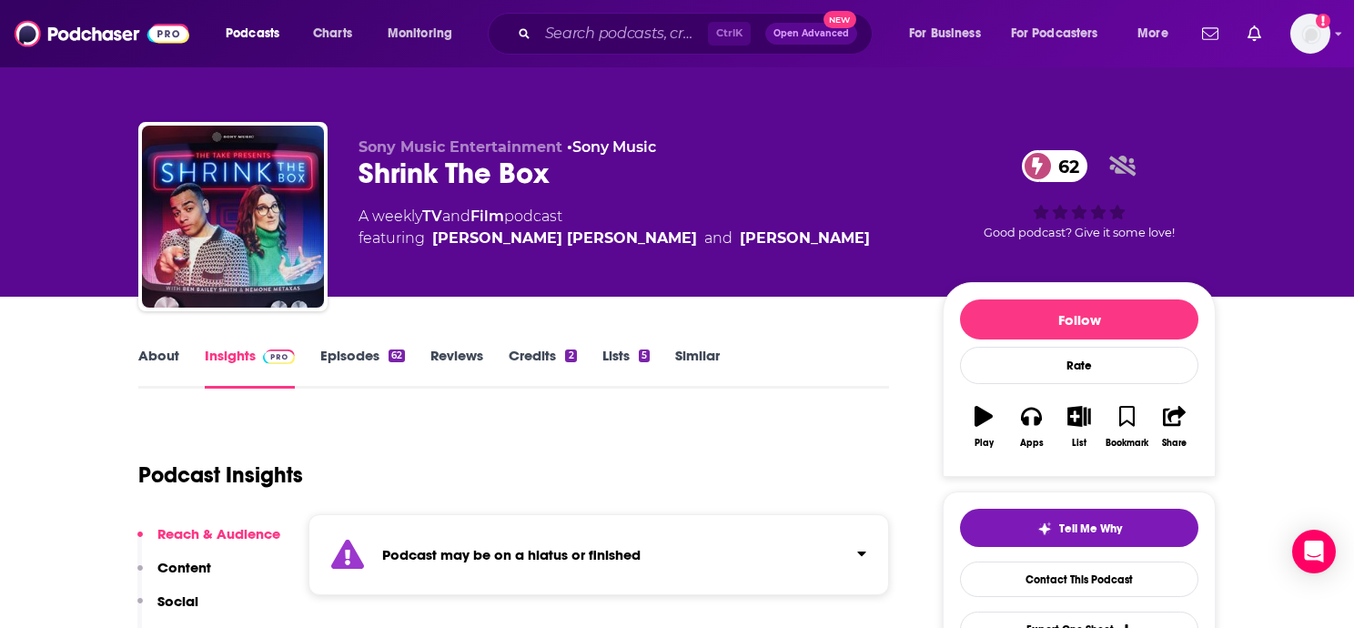
type input "https://www.podchaser.com/podcasts/the-high-life-with-ricki-lake-4864810"
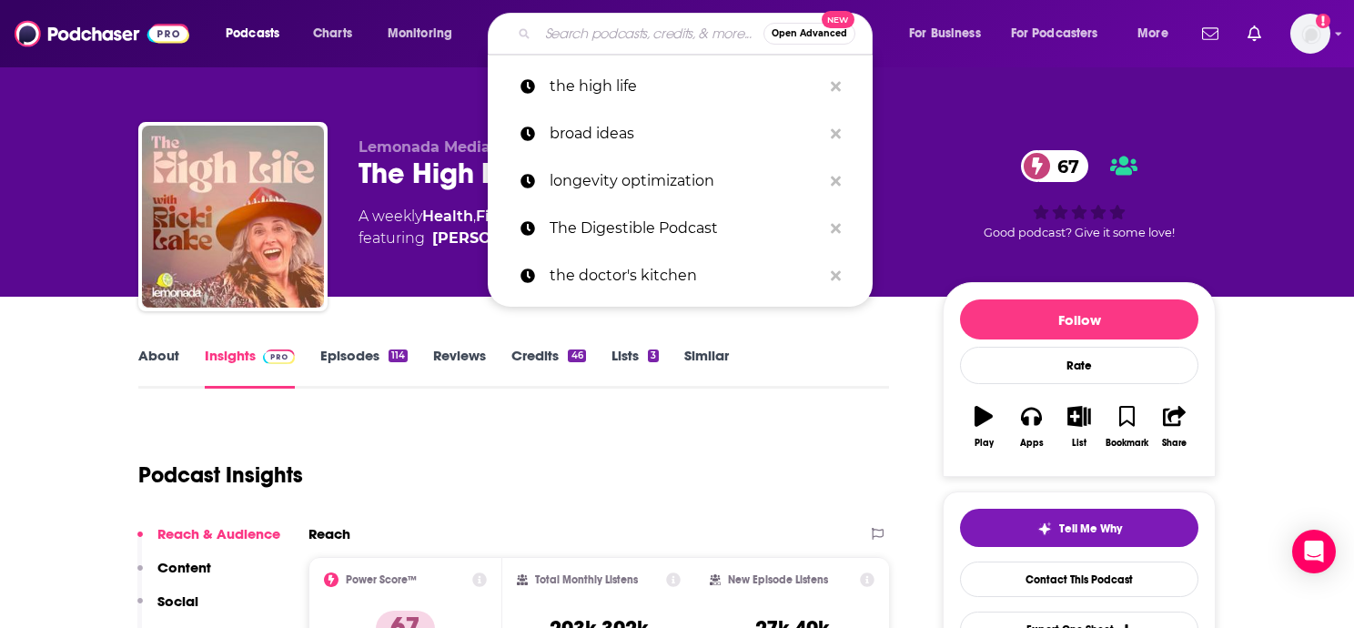
click at [561, 35] on input "Search podcasts, credits, & more..." at bounding box center [651, 33] width 226 height 29
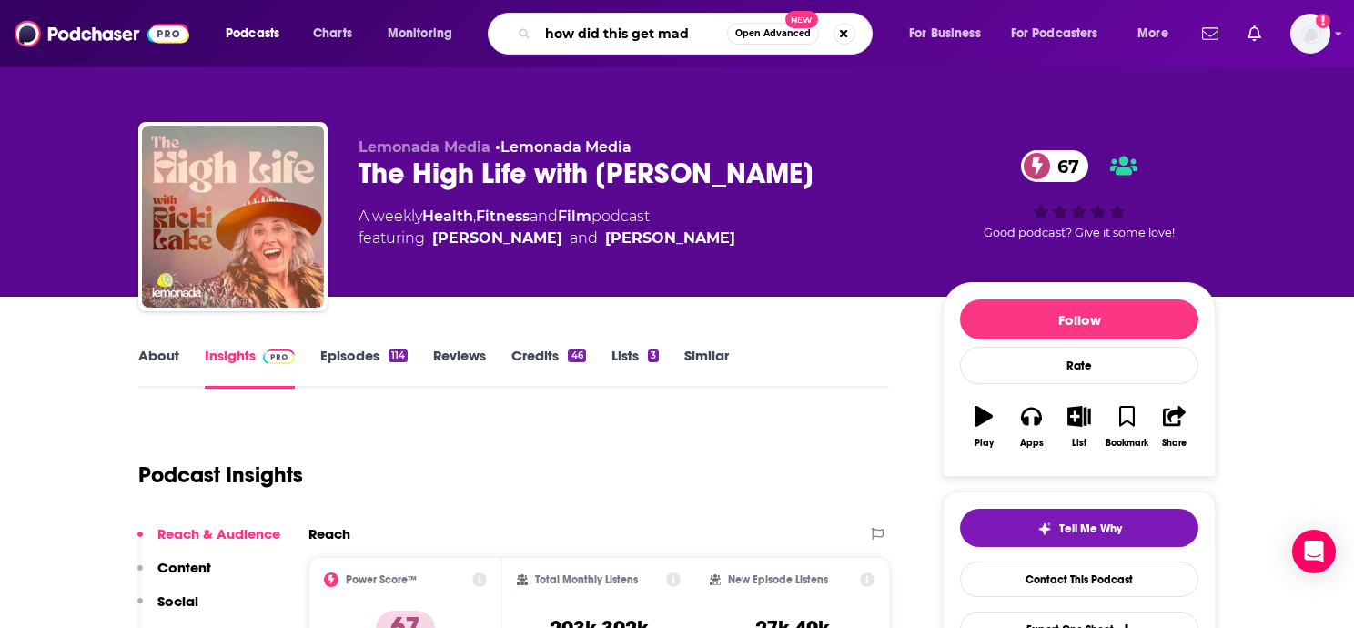
type input "how did this get made"
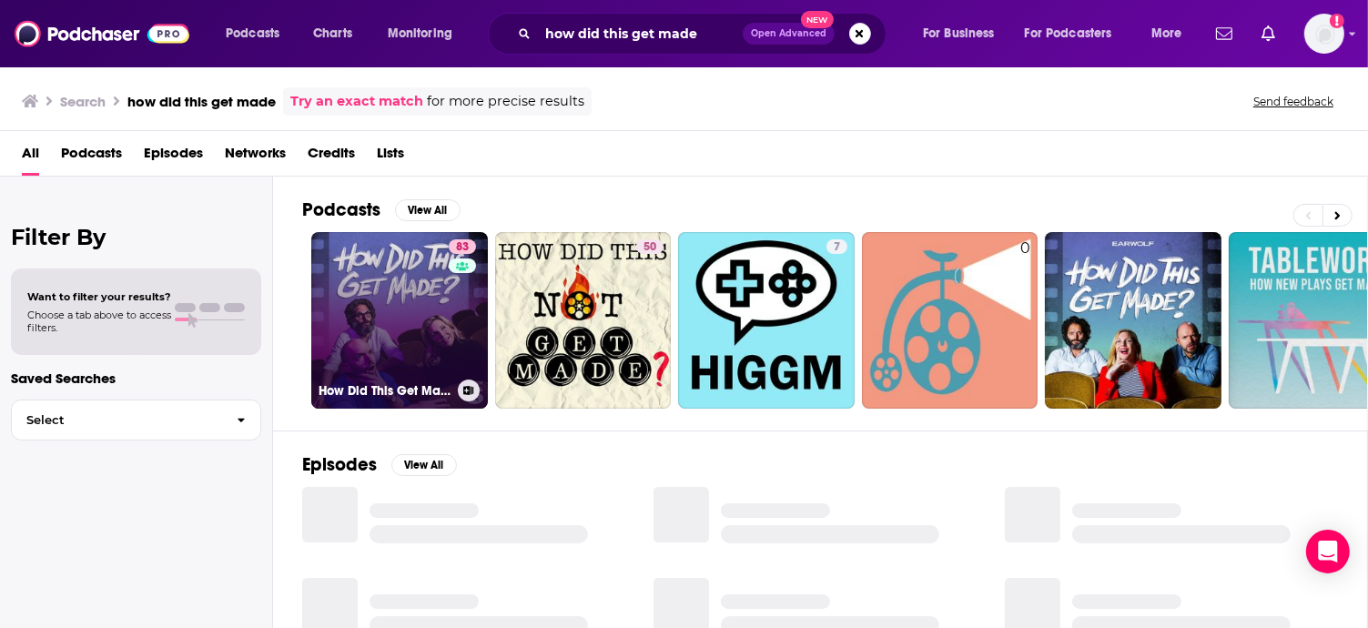
click at [449, 312] on div "83" at bounding box center [465, 309] width 32 height 140
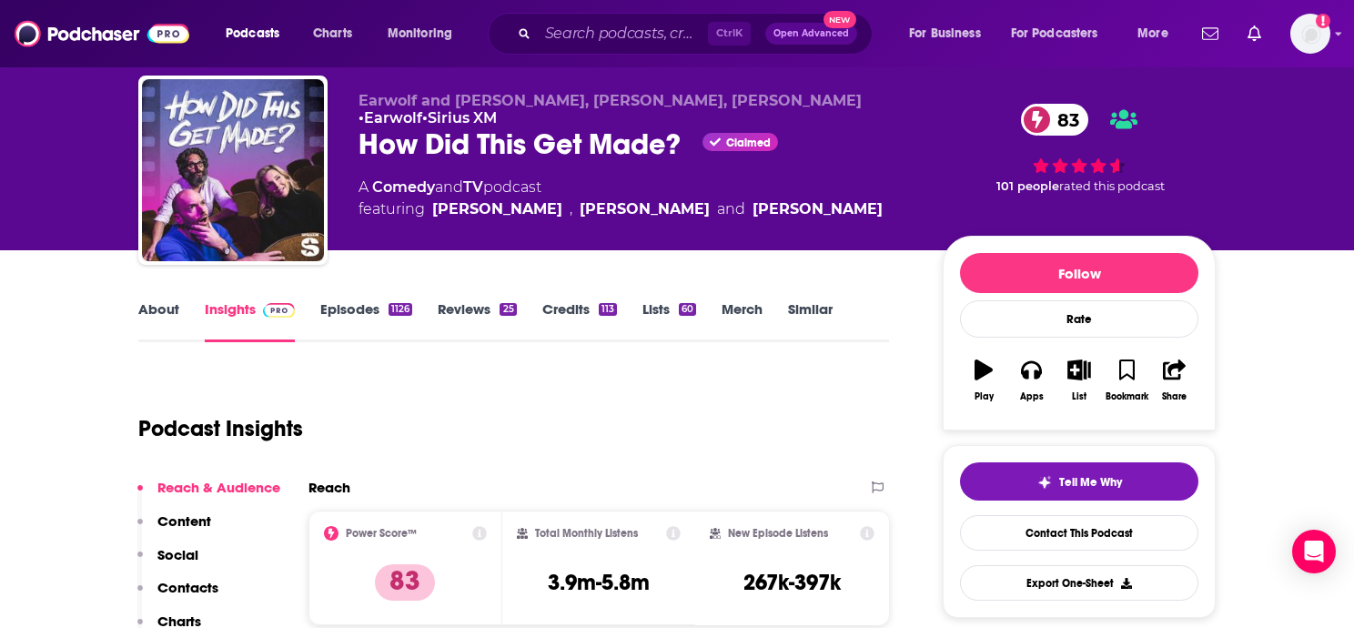
scroll to position [47, 0]
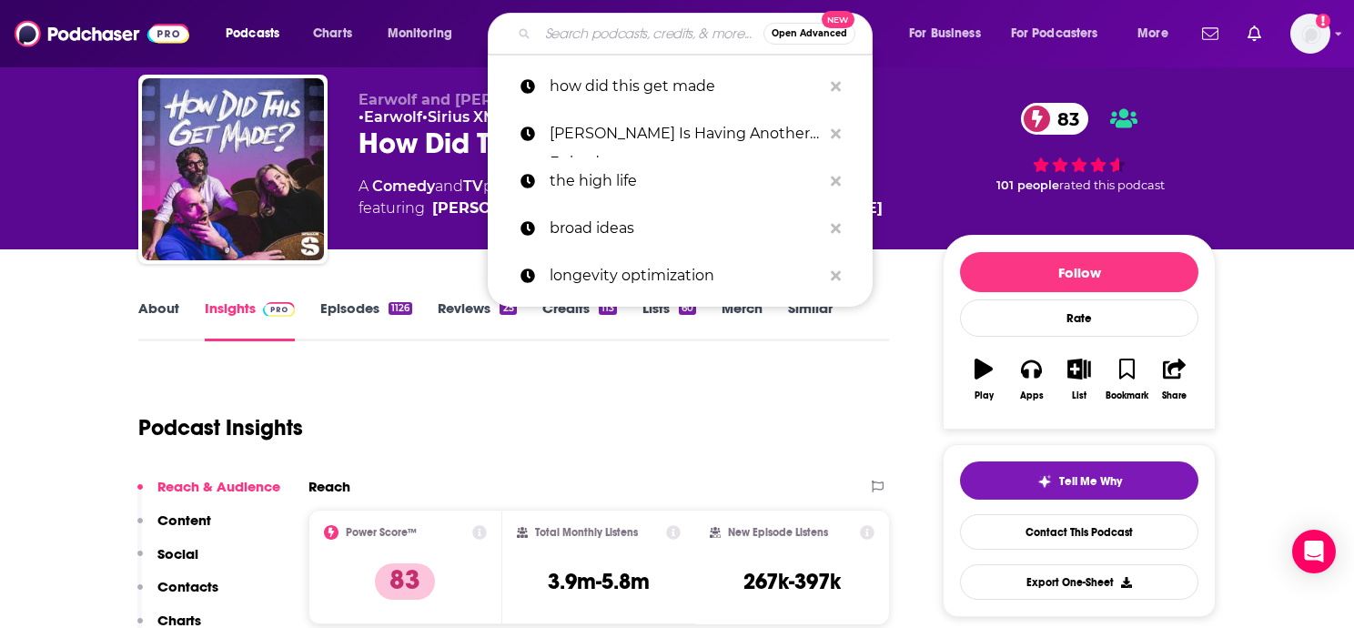
click at [578, 31] on input "Search podcasts, credits, & more..." at bounding box center [651, 33] width 226 height 29
paste input "Getting Curious with Jonathan Van Ness"
type input "Getting Curious with Jonathan Van Ness"
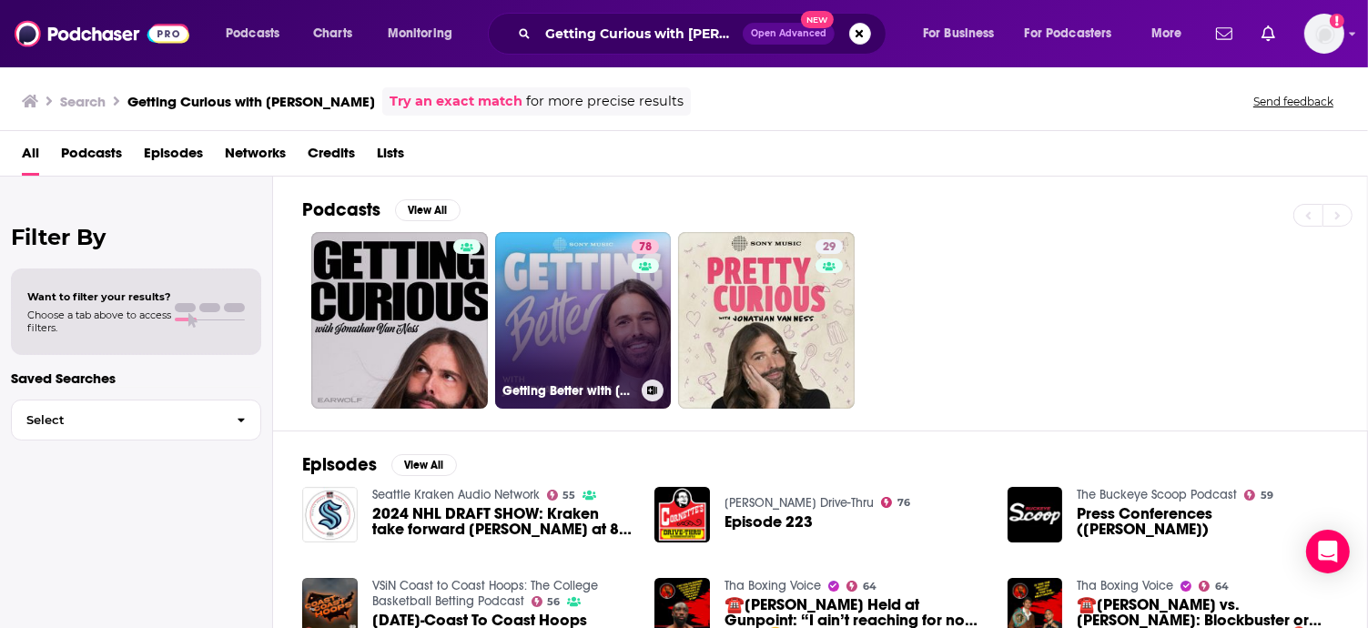
click at [561, 284] on link "78 Getting Better with Jonathan Van Ness" at bounding box center [583, 320] width 177 height 177
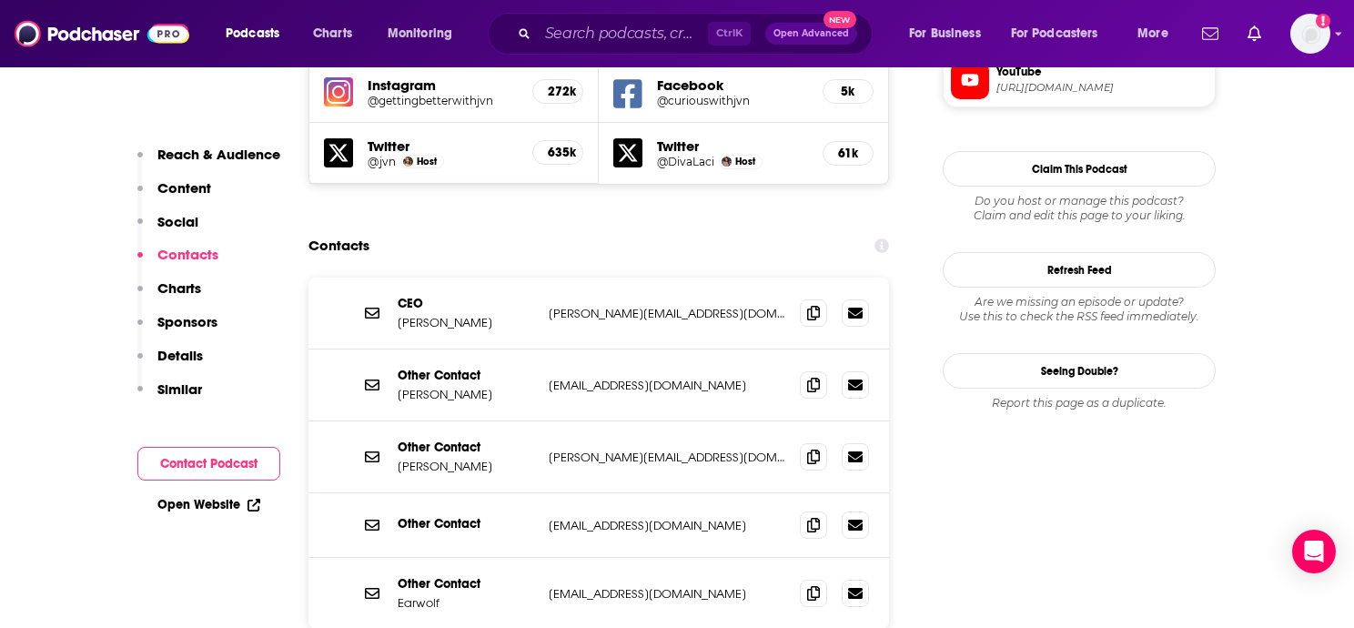
scroll to position [1761, 0]
click at [813, 376] on icon at bounding box center [813, 383] width 13 height 15
click at [817, 448] on icon at bounding box center [813, 455] width 13 height 15
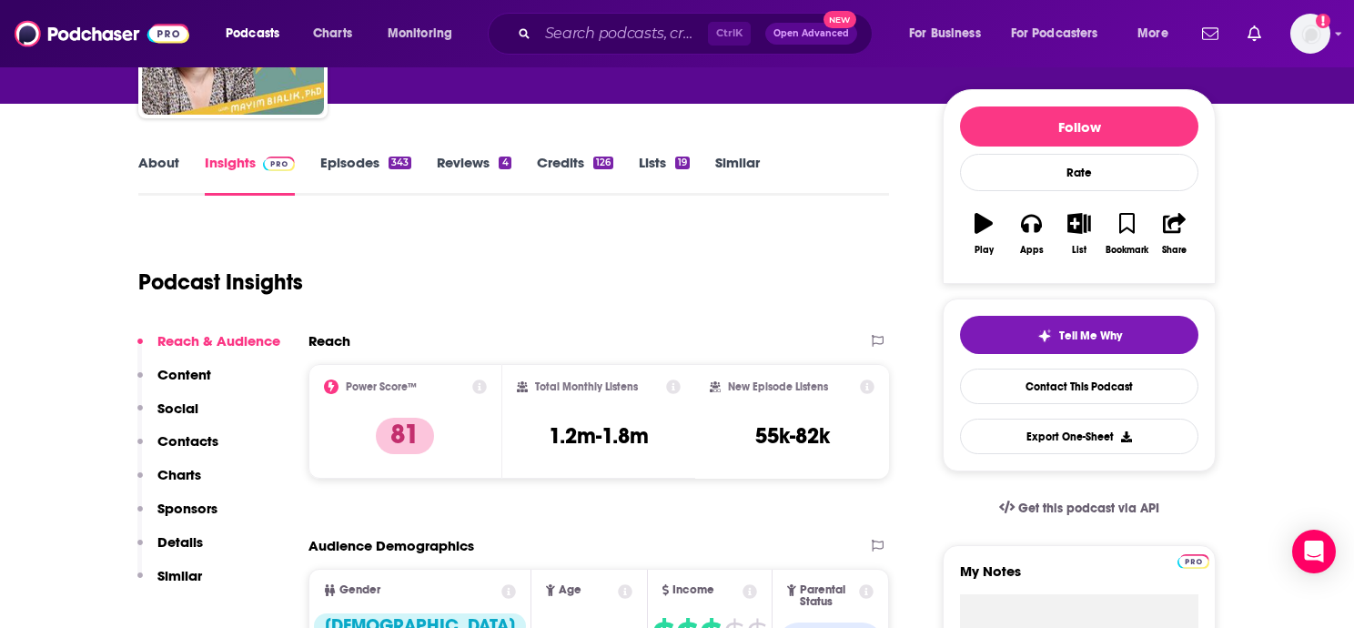
scroll to position [203, 0]
